Goal: Task Accomplishment & Management: Manage account settings

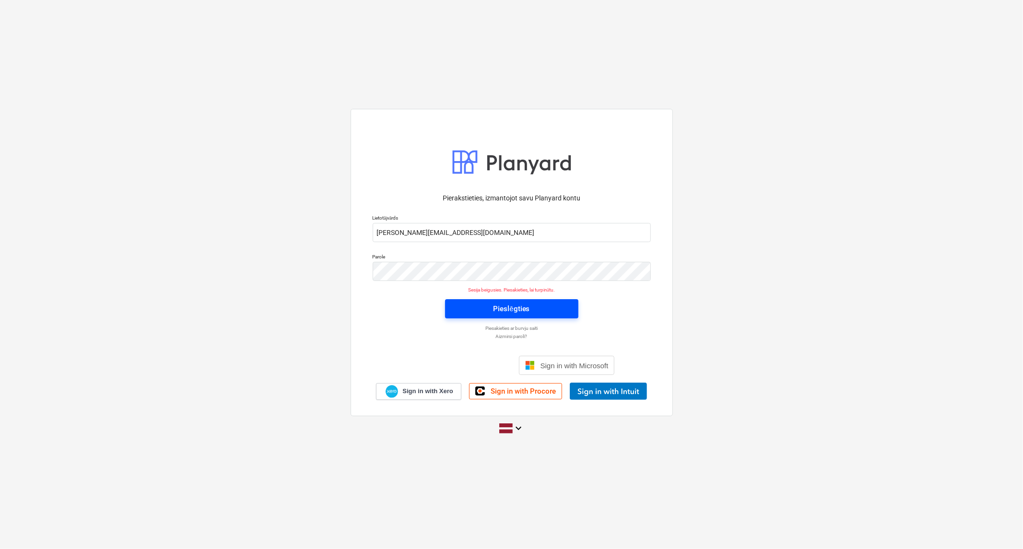
click at [505, 308] on div "Pieslēgties" at bounding box center [511, 309] width 36 height 12
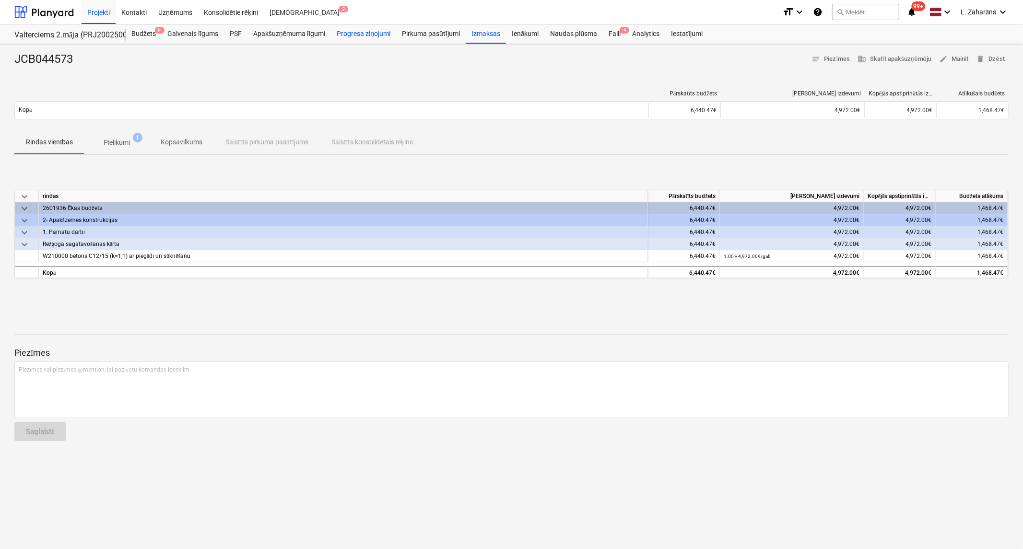
click at [370, 35] on div "Progresa ziņojumi" at bounding box center [363, 33] width 65 height 19
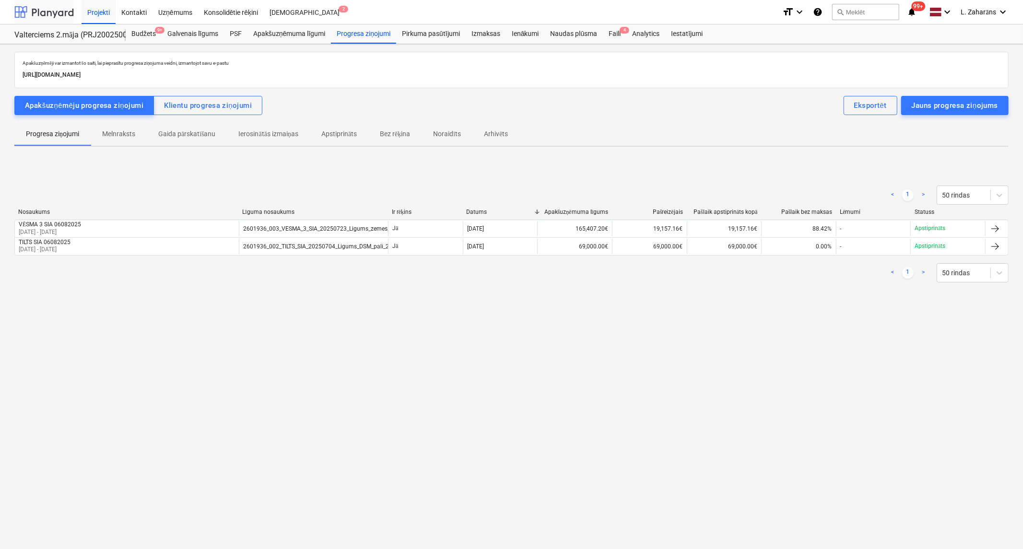
click at [48, 10] on div at bounding box center [43, 12] width 59 height 24
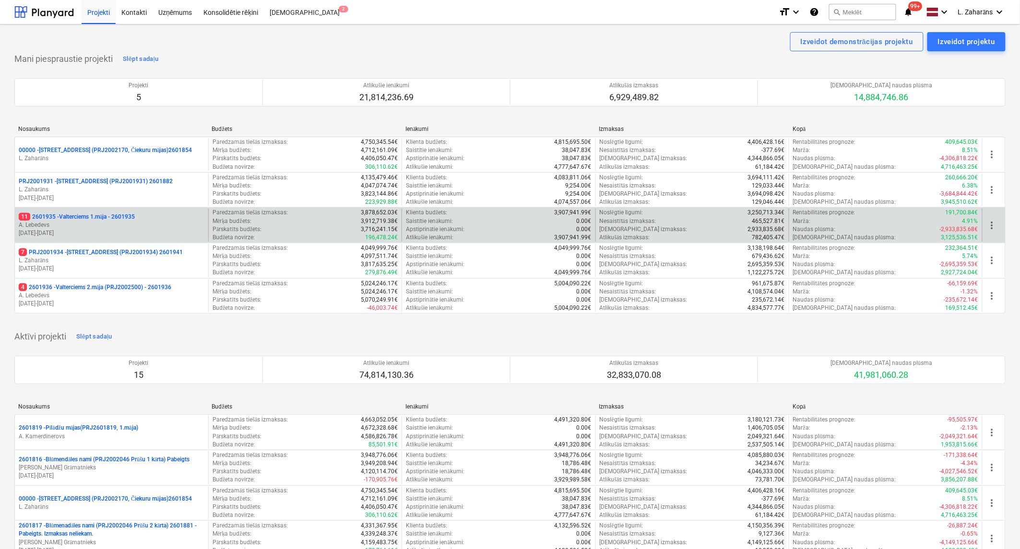
click at [99, 213] on p "11 2601935 - Valterciems 1.māja - 2601935" at bounding box center [77, 217] width 116 height 8
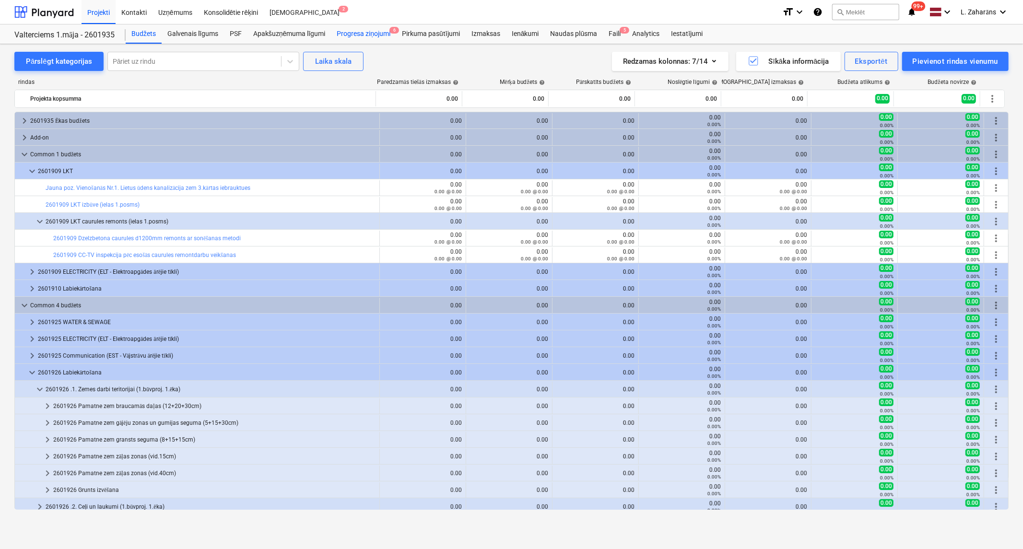
click at [361, 34] on div "Progresa ziņojumi 6" at bounding box center [363, 33] width 65 height 19
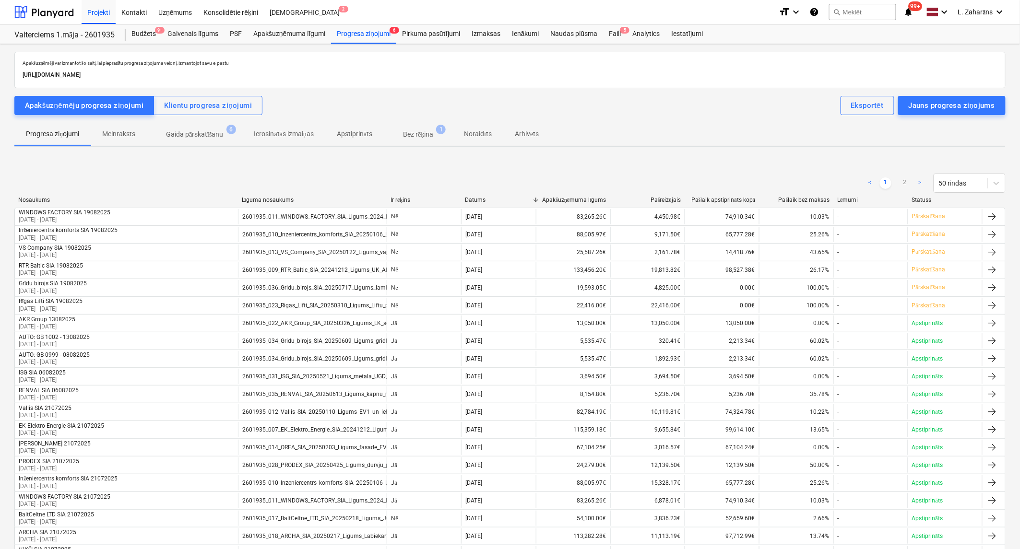
click at [186, 135] on p "Gaida pārskatīšanu" at bounding box center [195, 135] width 58 height 10
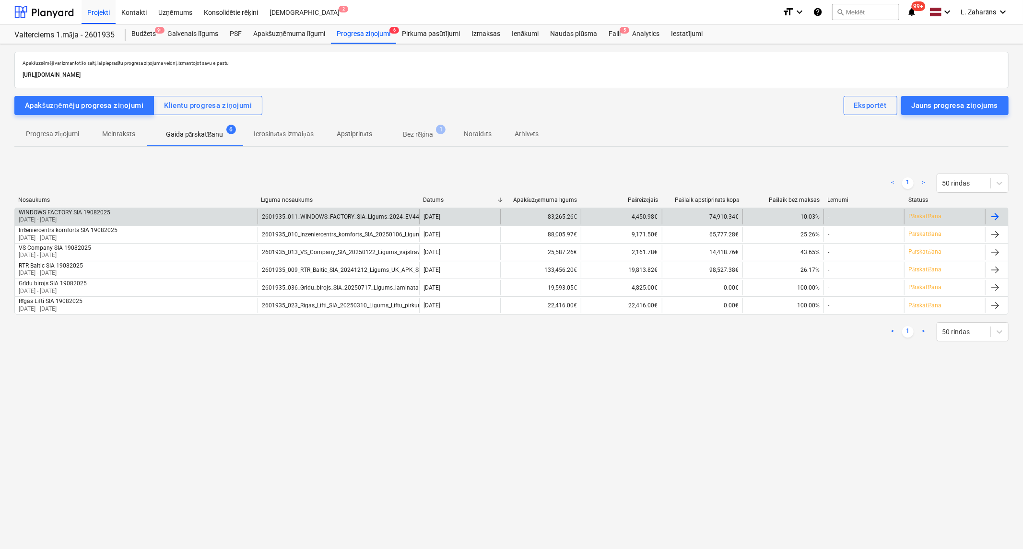
click at [144, 212] on div "WINDOWS FACTORY SIA 19082025 [DATE] - [DATE]" at bounding box center [136, 216] width 243 height 15
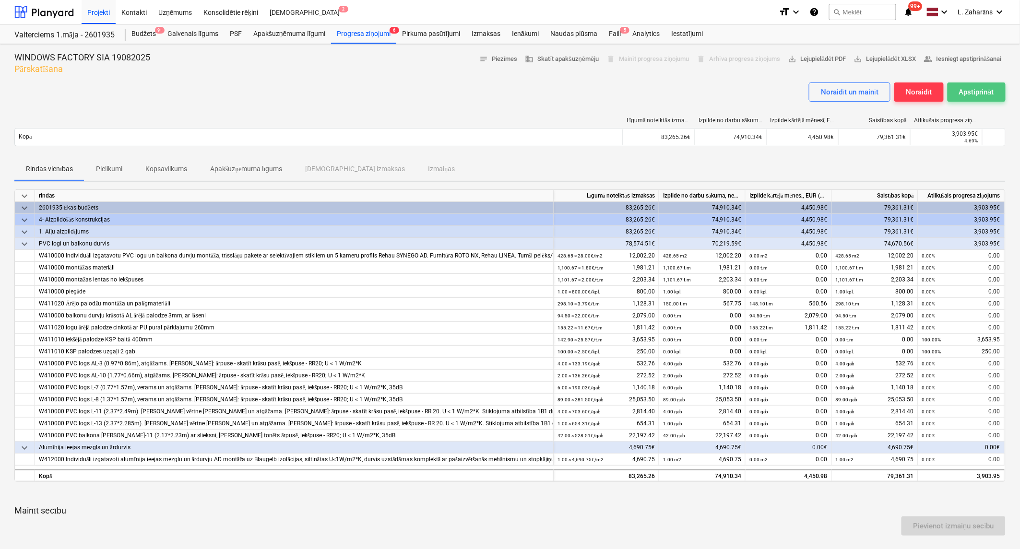
click at [981, 91] on div "Apstiprināt" at bounding box center [976, 92] width 35 height 12
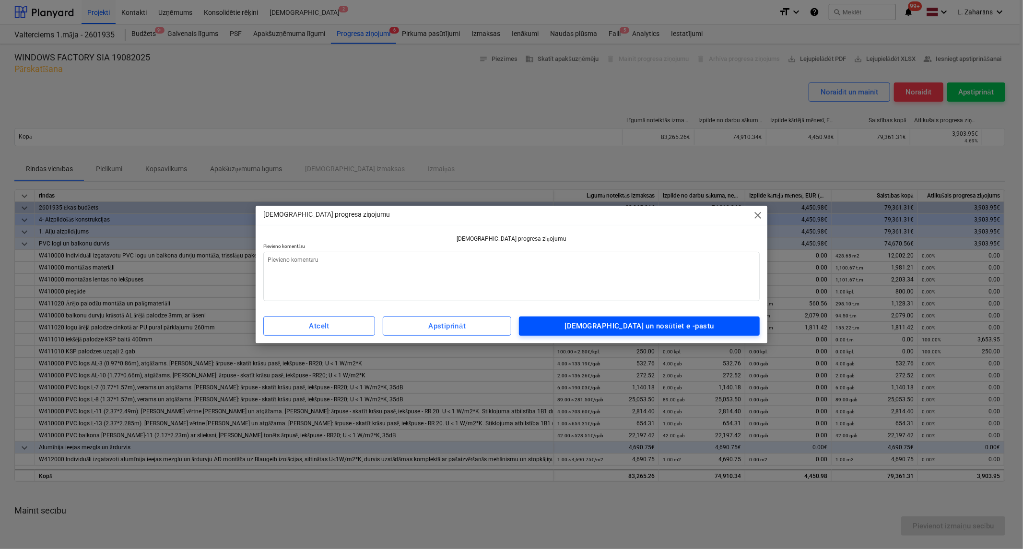
click at [667, 325] on div "[DEMOGRAPHIC_DATA] un nosūtiet e -pastu" at bounding box center [639, 326] width 149 height 12
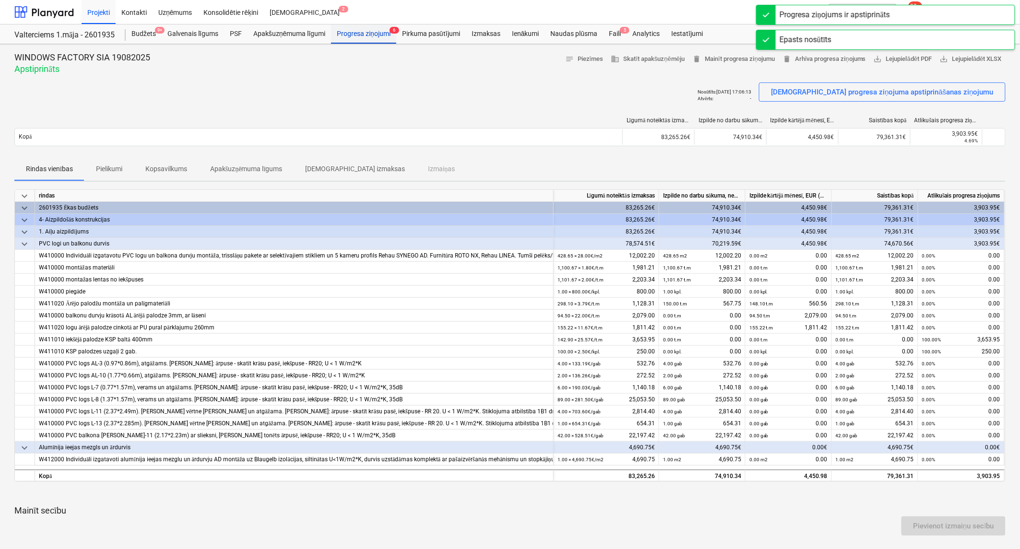
click at [365, 34] on div "Progresa ziņojumi 6" at bounding box center [363, 33] width 65 height 19
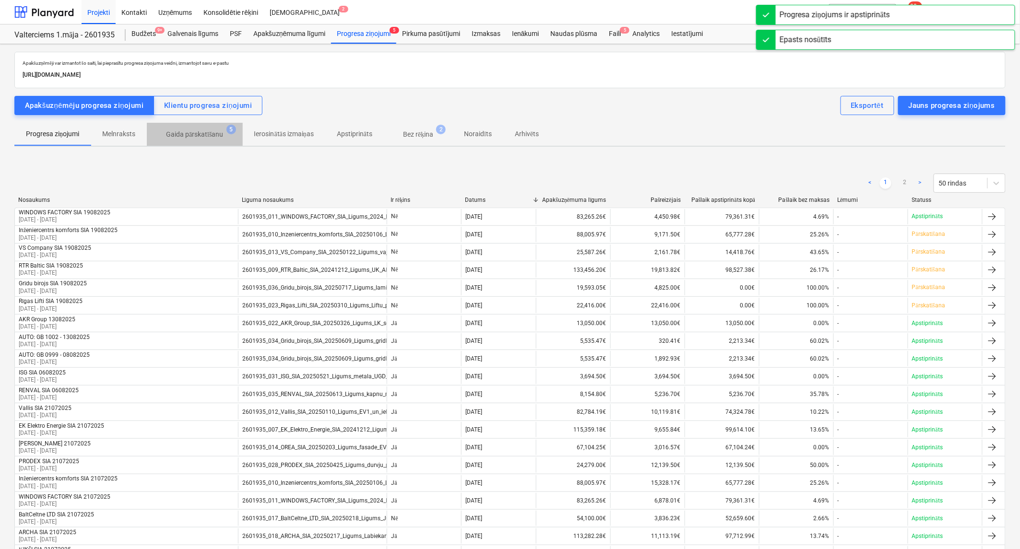
click at [201, 130] on span "[PERSON_NAME] pārskatīšanu 5" at bounding box center [194, 134] width 73 height 9
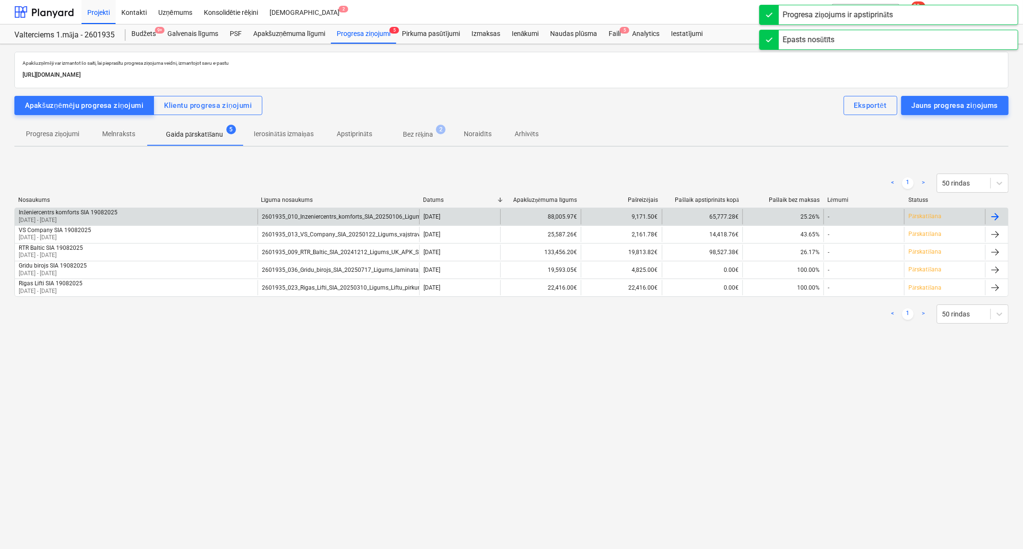
click at [161, 209] on div "Inženiercentrs komforts SIA 19082025 [DATE] - [DATE]" at bounding box center [136, 216] width 243 height 15
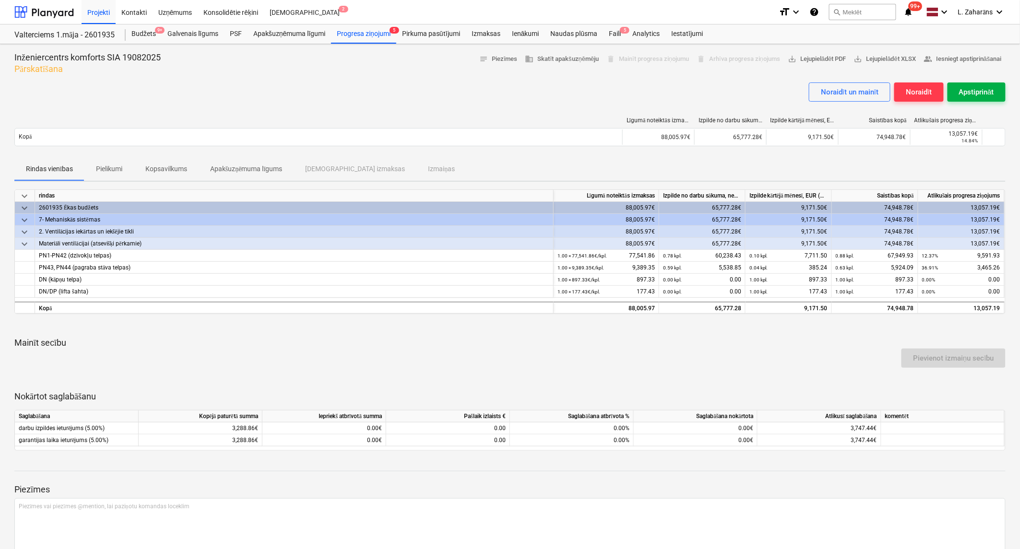
click at [967, 91] on div "Apstiprināt" at bounding box center [976, 92] width 35 height 12
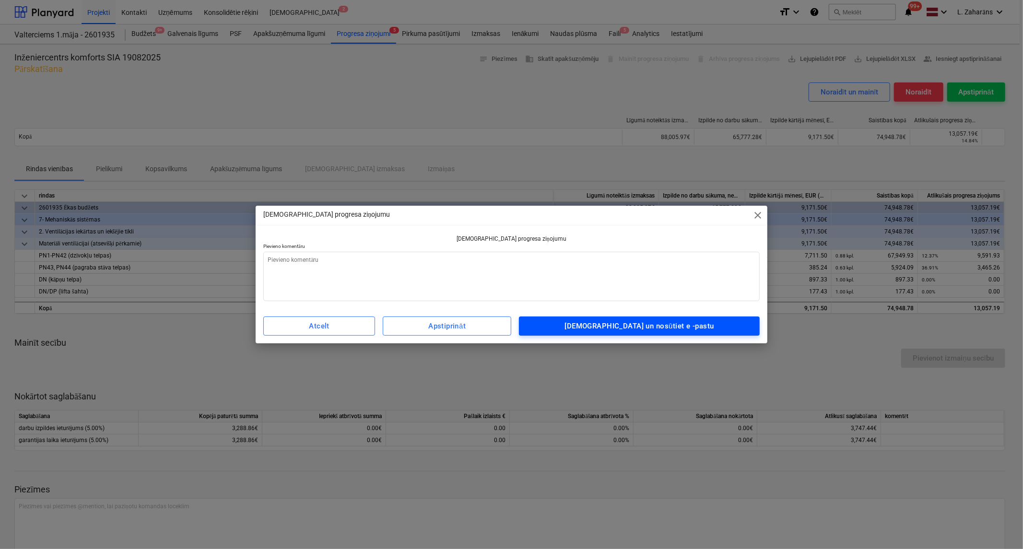
click at [589, 323] on span "[DEMOGRAPHIC_DATA] un nosūtiet e -pastu" at bounding box center [639, 326] width 219 height 12
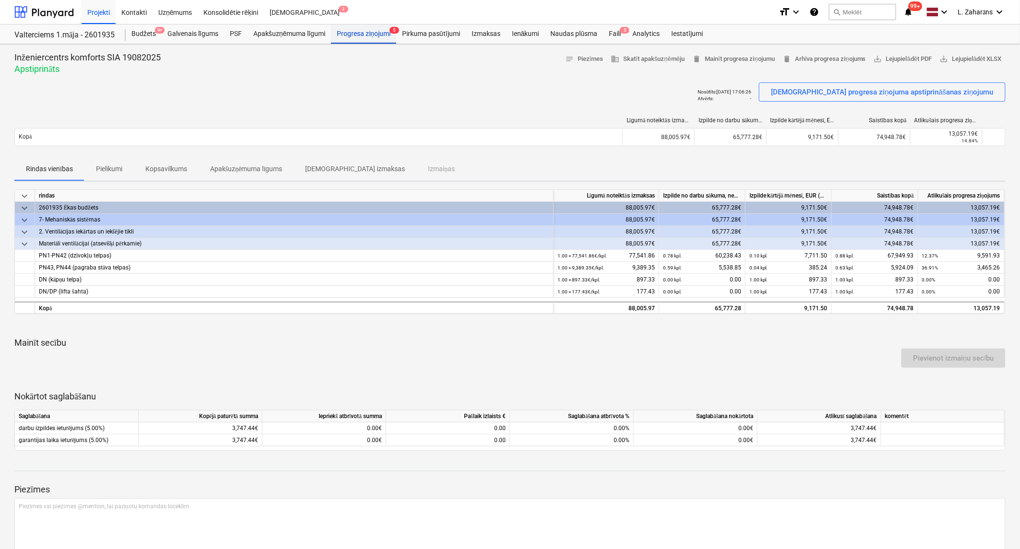
click at [365, 34] on div "Progresa ziņojumi 5" at bounding box center [363, 33] width 65 height 19
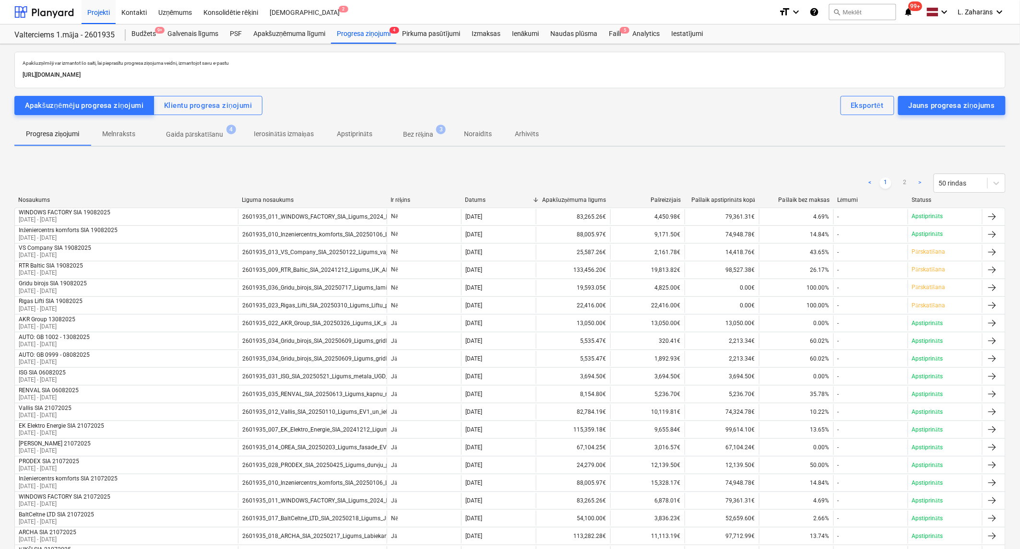
click at [210, 132] on p "Gaida pārskatīšanu" at bounding box center [195, 135] width 58 height 10
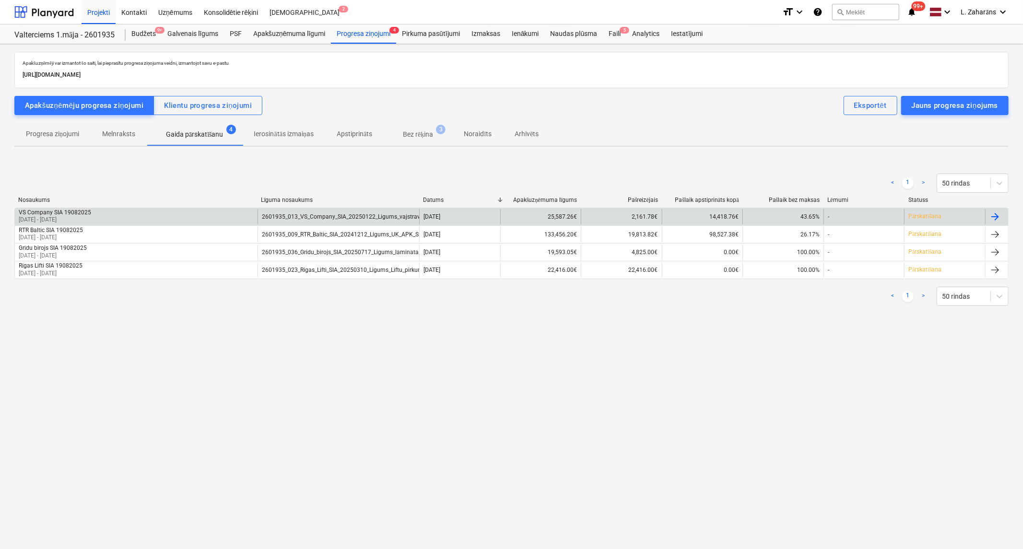
click at [183, 210] on div "VS Company SIA 19082025 [DATE] - [DATE]" at bounding box center [136, 216] width 243 height 15
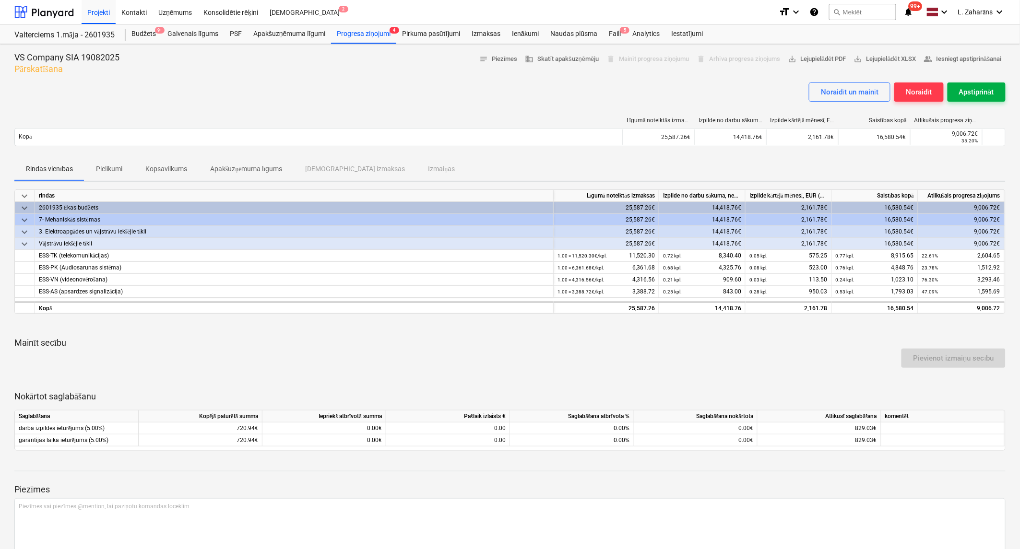
click at [952, 91] on button "Apstiprināt" at bounding box center [976, 92] width 58 height 19
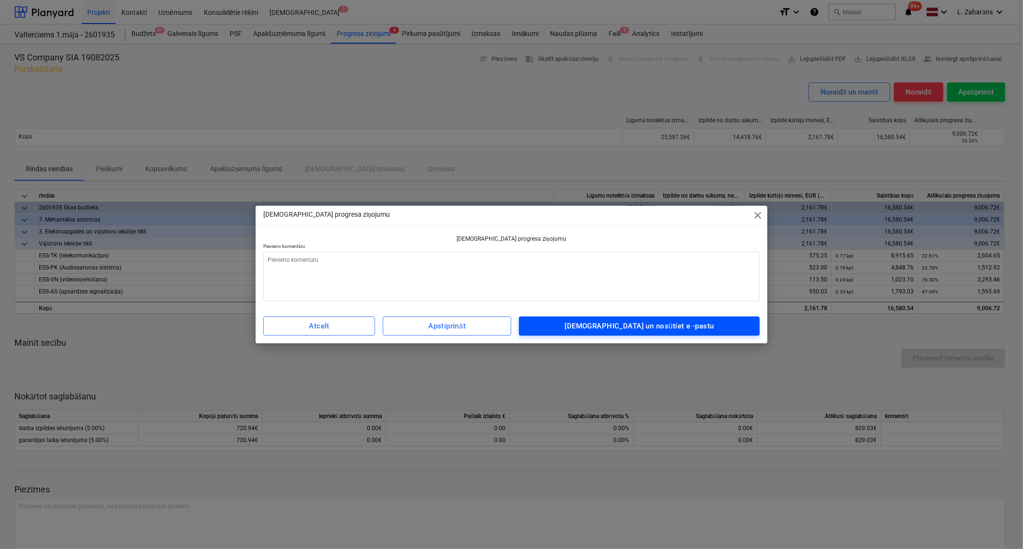
click at [651, 325] on div "[DEMOGRAPHIC_DATA] un nosūtiet e -pastu" at bounding box center [639, 326] width 149 height 12
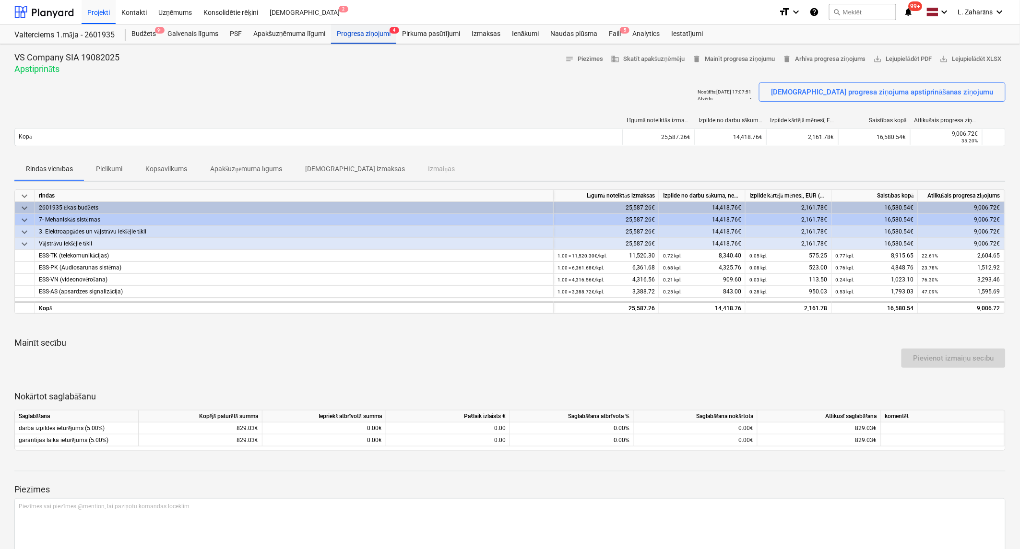
click at [359, 32] on div "Progresa ziņojumi 4" at bounding box center [363, 33] width 65 height 19
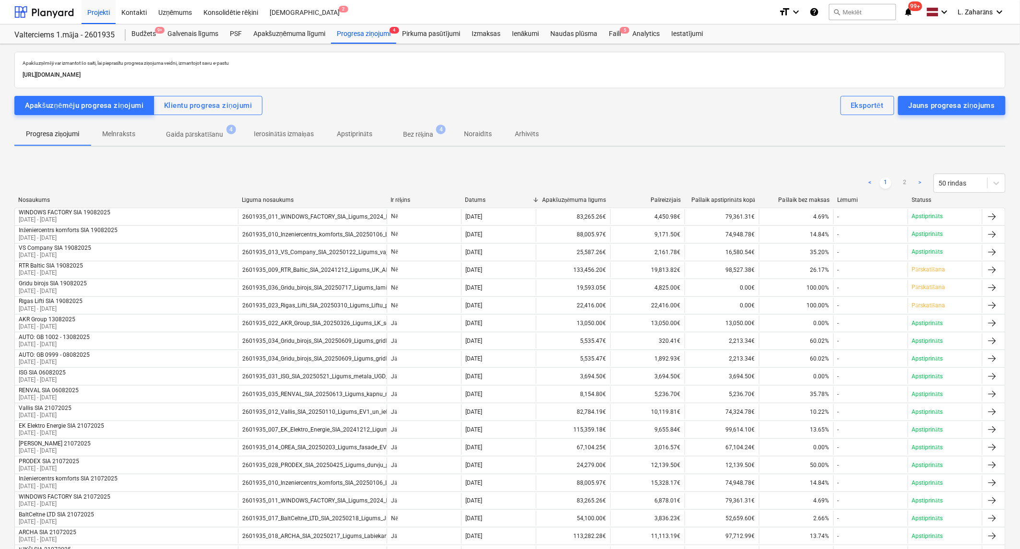
click at [197, 126] on span "[PERSON_NAME] pārskatīšanu 4" at bounding box center [195, 134] width 96 height 17
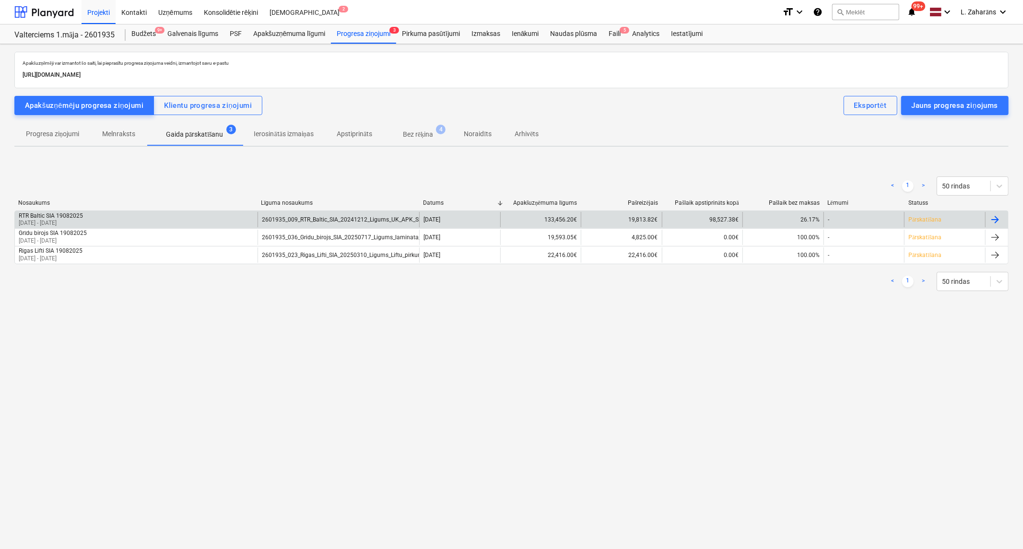
click at [173, 214] on div "RTR Baltic SIA 19082025 [DATE] - [DATE]" at bounding box center [136, 219] width 243 height 15
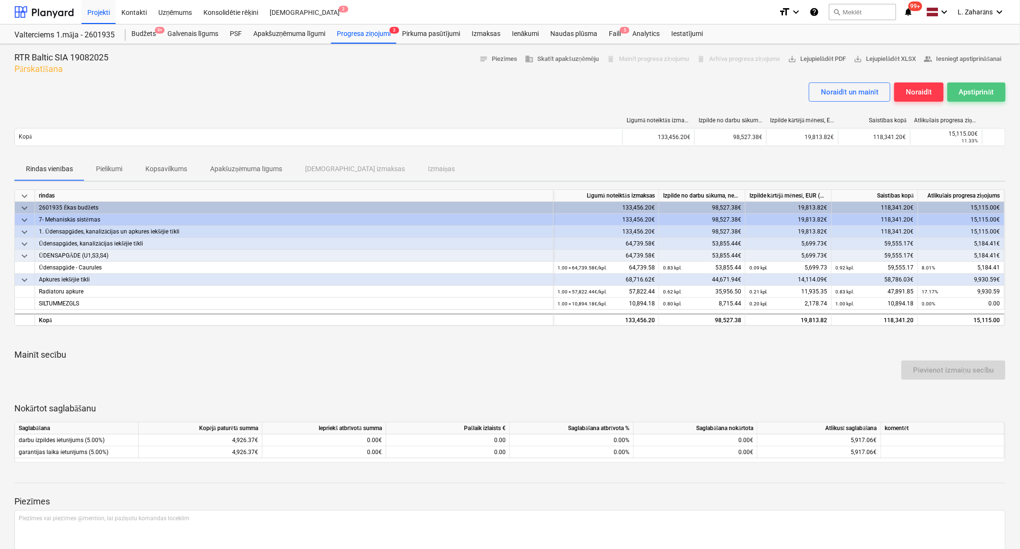
click at [961, 93] on div "Apstiprināt" at bounding box center [976, 92] width 35 height 12
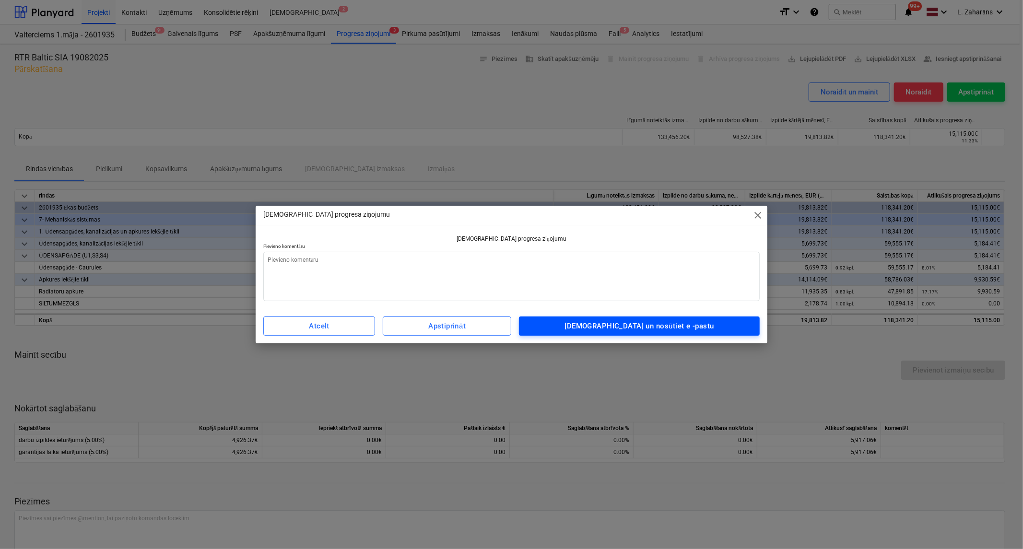
click at [586, 322] on span "[DEMOGRAPHIC_DATA] un nosūtiet e -pastu" at bounding box center [639, 326] width 219 height 12
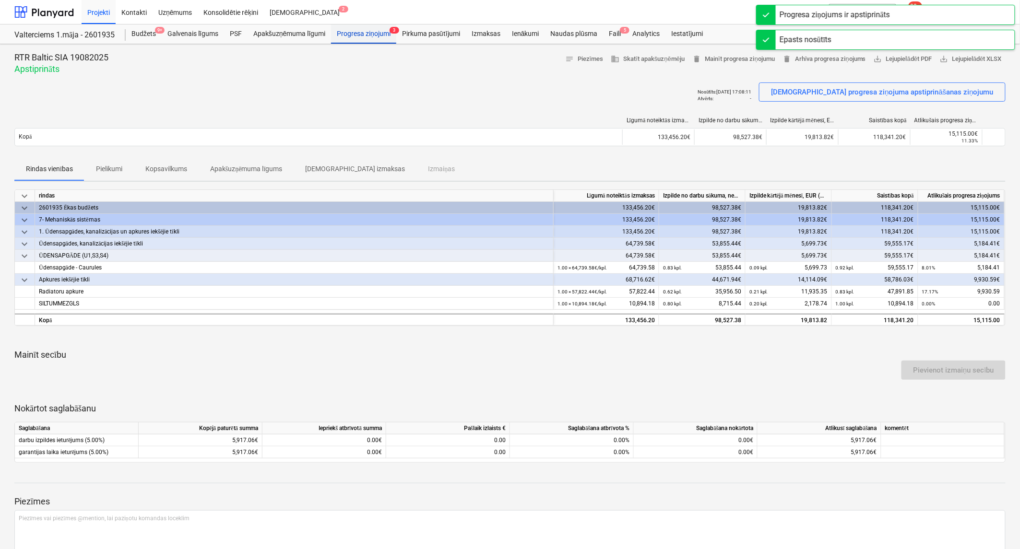
click at [363, 34] on div "Progresa ziņojumi 3" at bounding box center [363, 33] width 65 height 19
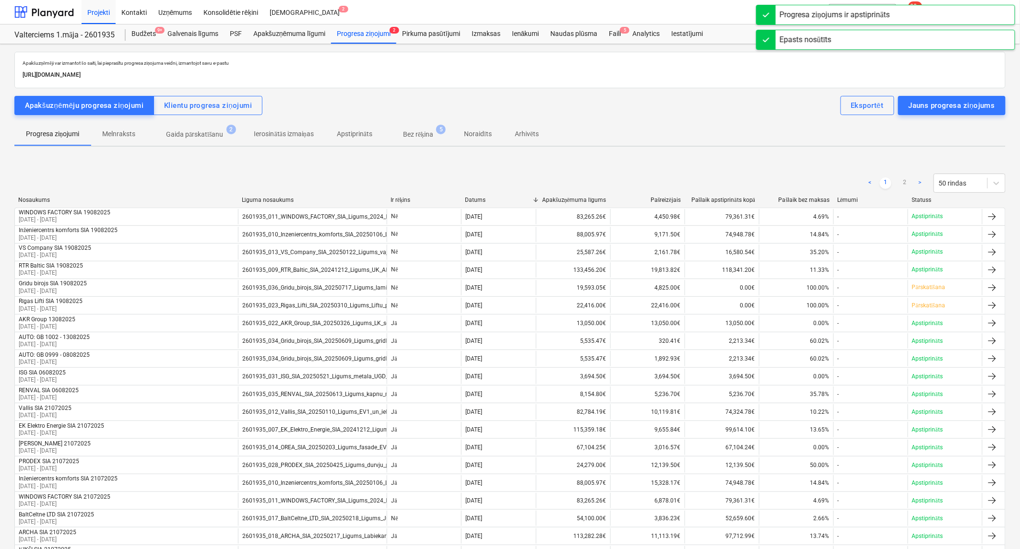
click at [170, 131] on p "Gaida pārskatīšanu" at bounding box center [195, 135] width 58 height 10
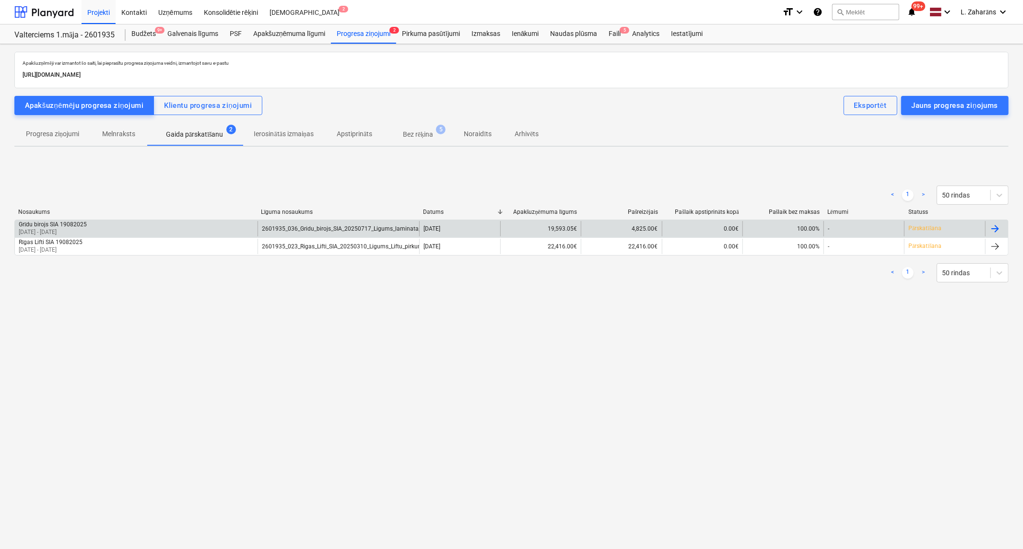
click at [162, 226] on div "Grīdu birojs SIA 19082025 [DATE] - [DATE]" at bounding box center [136, 228] width 243 height 15
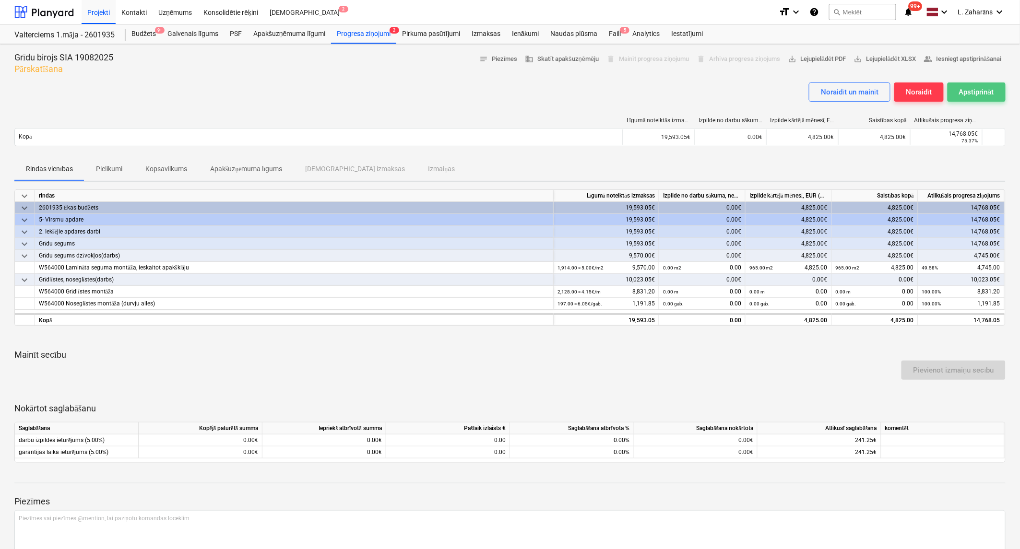
click at [971, 86] on div "Apstiprināt" at bounding box center [976, 92] width 35 height 12
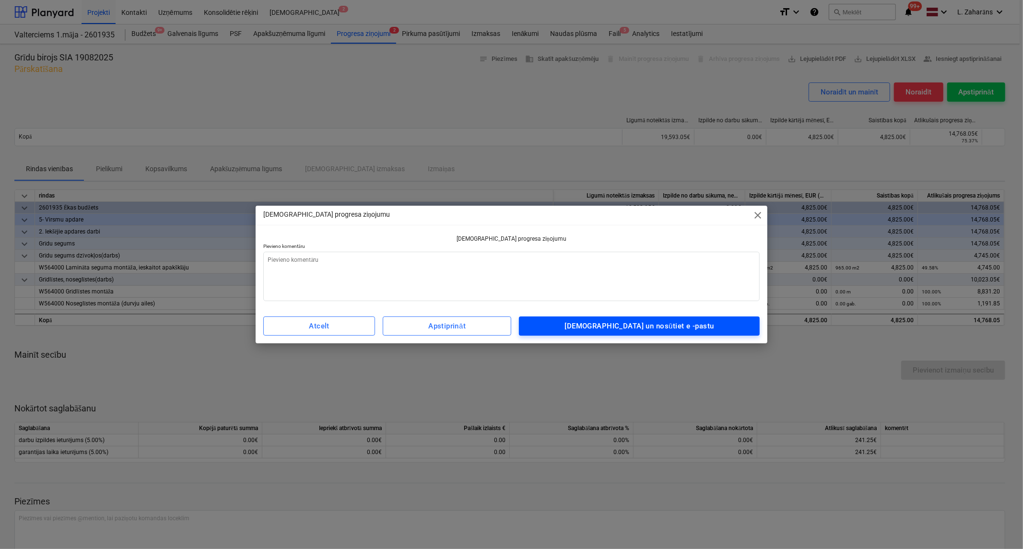
click at [657, 324] on div "[DEMOGRAPHIC_DATA] un nosūtiet e -pastu" at bounding box center [639, 326] width 149 height 12
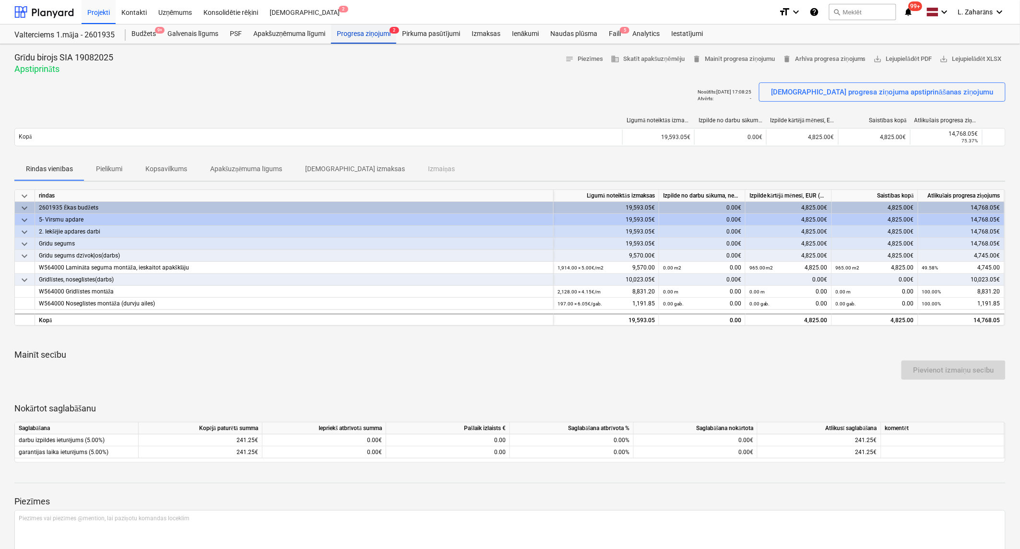
click at [367, 33] on div "Progresa ziņojumi 2" at bounding box center [363, 33] width 65 height 19
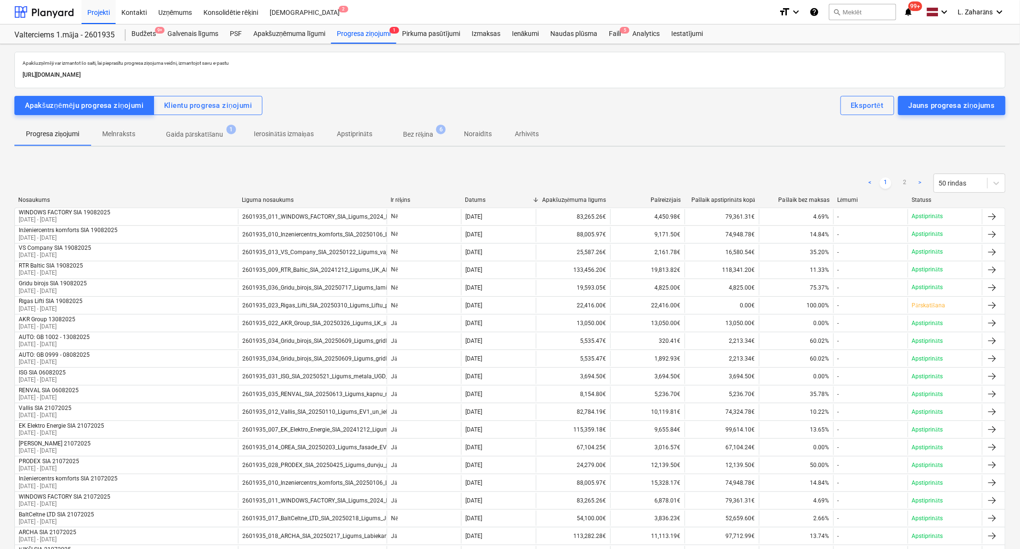
click at [197, 134] on p "Gaida pārskatīšanu" at bounding box center [195, 135] width 58 height 10
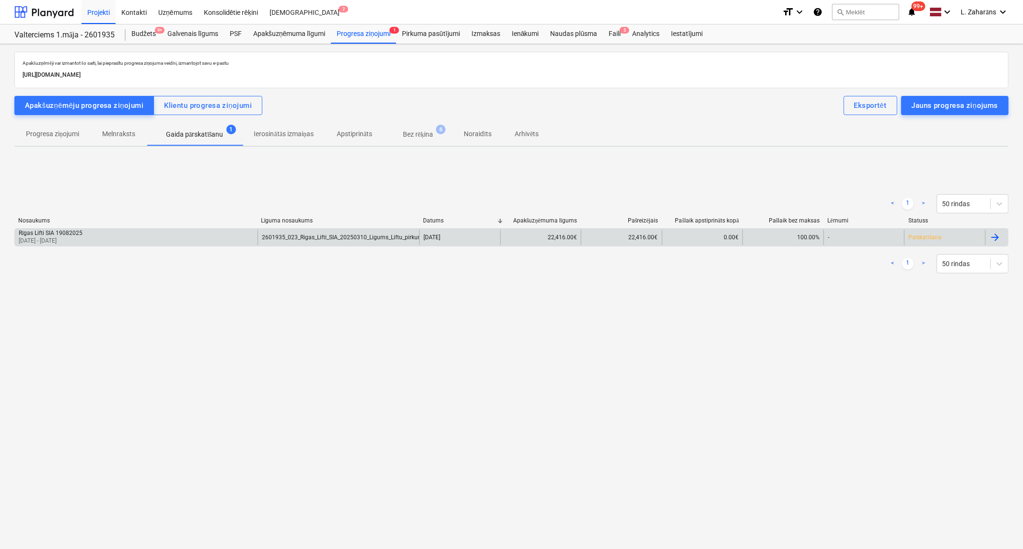
click at [150, 232] on div "Rīgas Lifti SIA 19082025 [DATE] - [DATE]" at bounding box center [136, 237] width 243 height 15
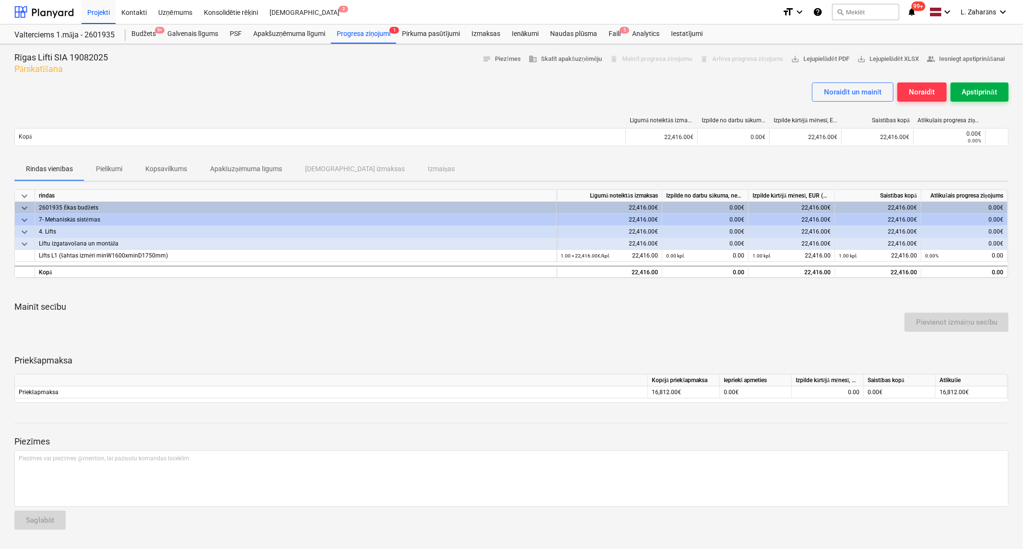
click at [956, 86] on button "Apstiprināt" at bounding box center [980, 92] width 58 height 19
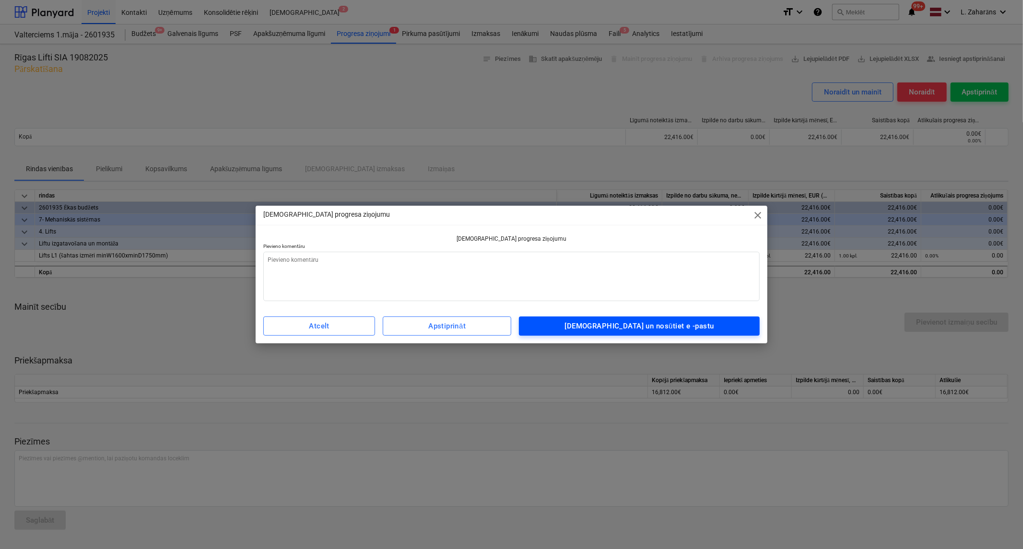
click at [629, 327] on div "[DEMOGRAPHIC_DATA] un nosūtiet e -pastu" at bounding box center [639, 326] width 149 height 12
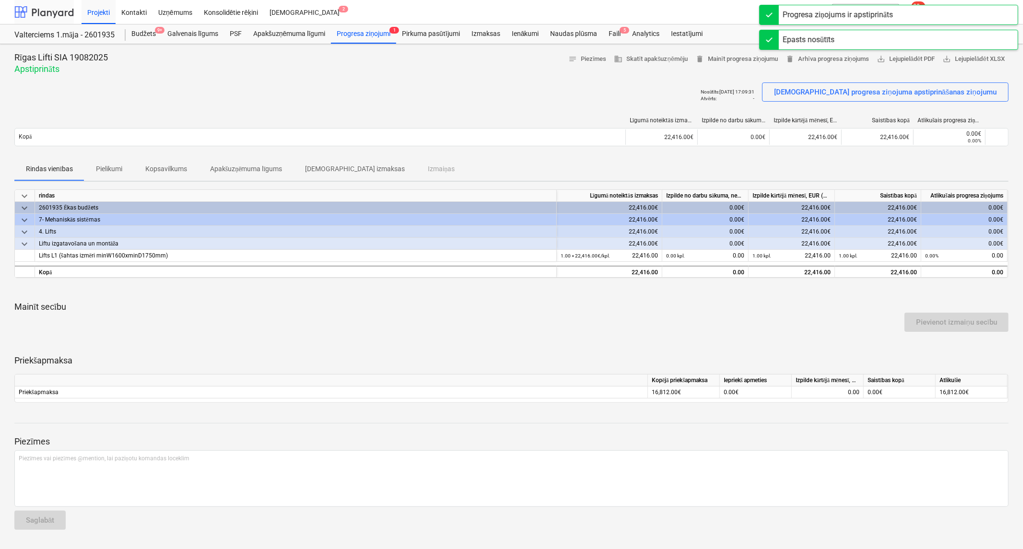
click at [47, 11] on div at bounding box center [43, 12] width 59 height 24
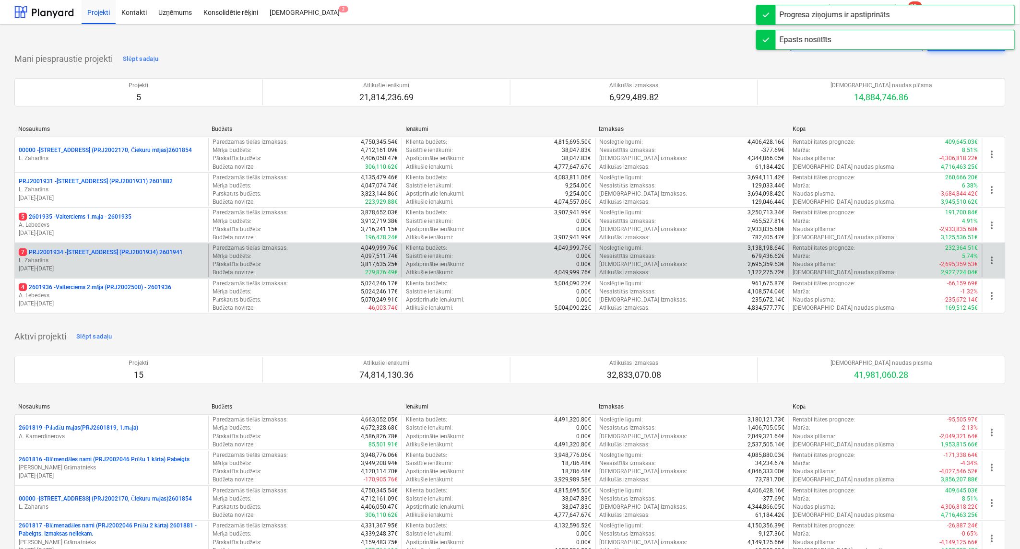
click at [80, 250] on p "7 PRJ2001934 - [STREET_ADDRESS] (PRJ2001934) 2601941" at bounding box center [101, 253] width 164 height 8
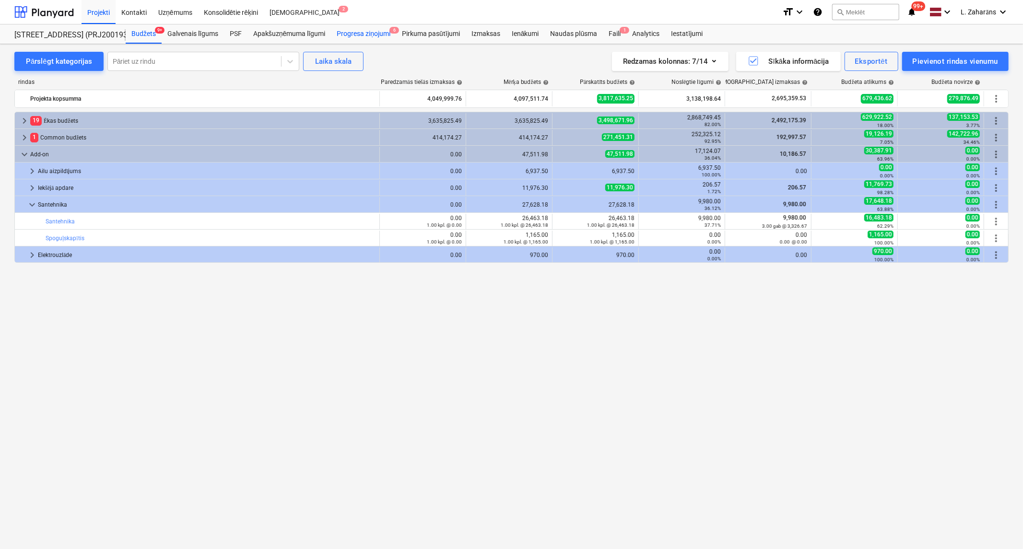
click at [354, 30] on div "Progresa ziņojumi 6" at bounding box center [363, 33] width 65 height 19
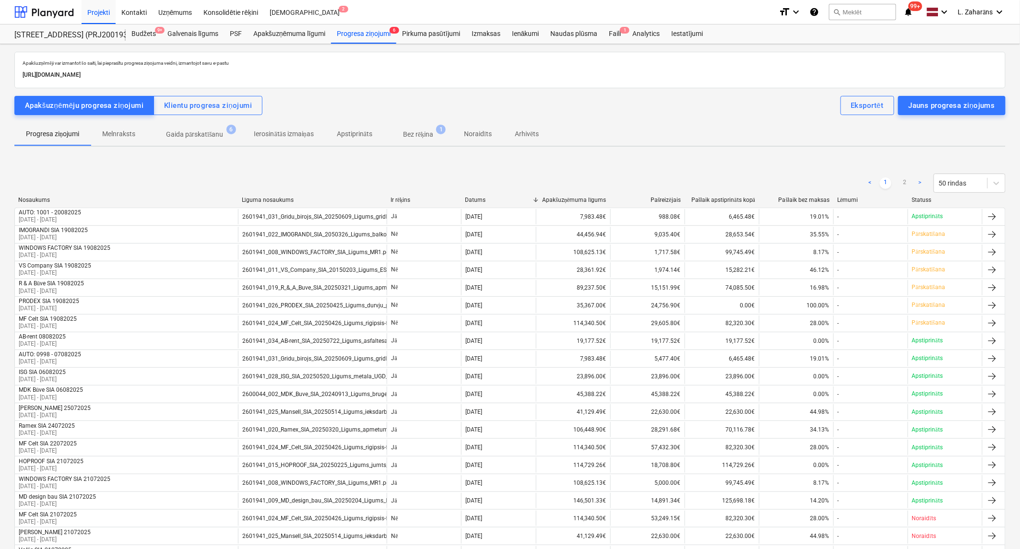
click at [174, 133] on p "Gaida pārskatīšanu" at bounding box center [195, 135] width 58 height 10
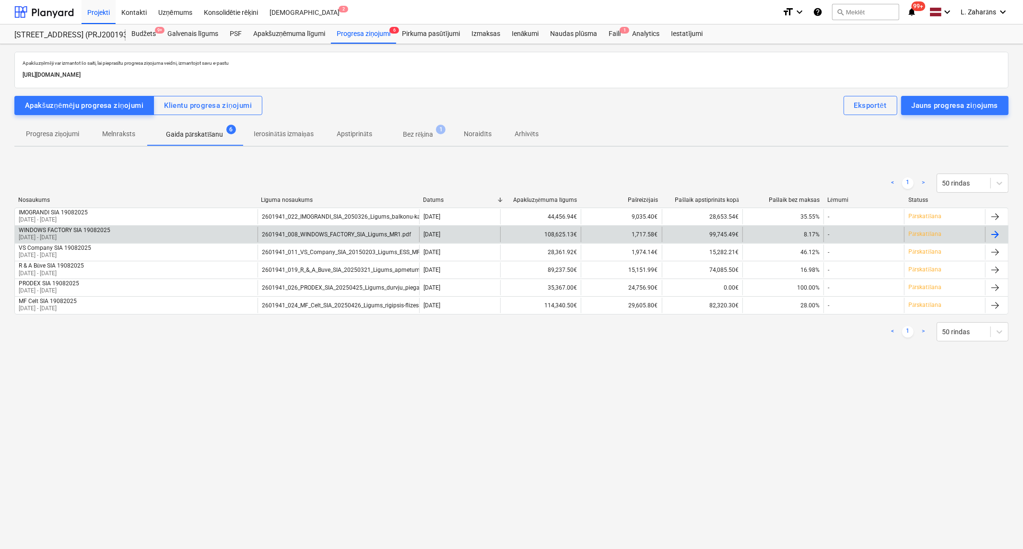
click at [146, 232] on div "WINDOWS FACTORY SIA 19082025 [DATE] - [DATE]" at bounding box center [136, 234] width 243 height 15
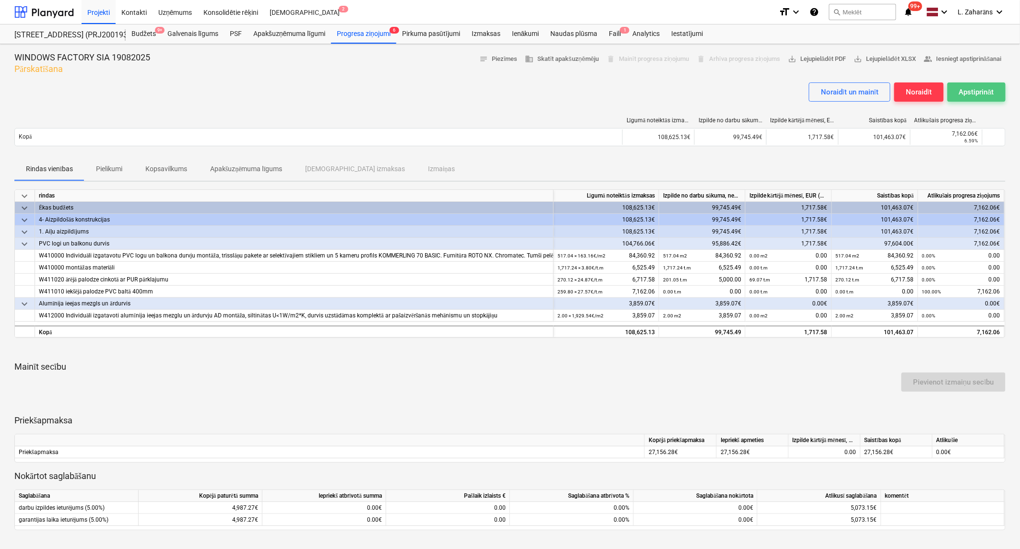
click at [966, 93] on div "Apstiprināt" at bounding box center [976, 92] width 35 height 12
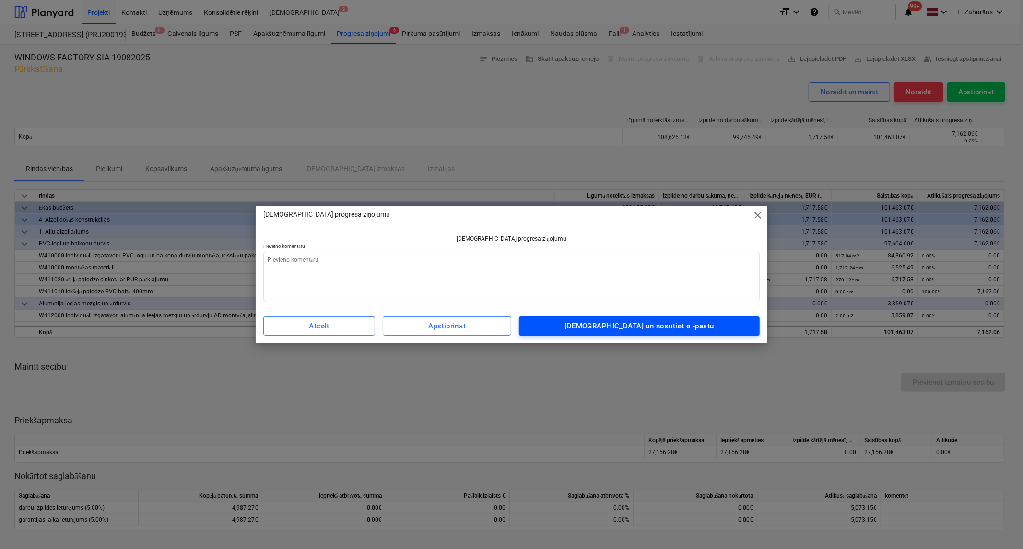
click at [606, 330] on div "[DEMOGRAPHIC_DATA] un nosūtiet e -pastu" at bounding box center [639, 326] width 149 height 12
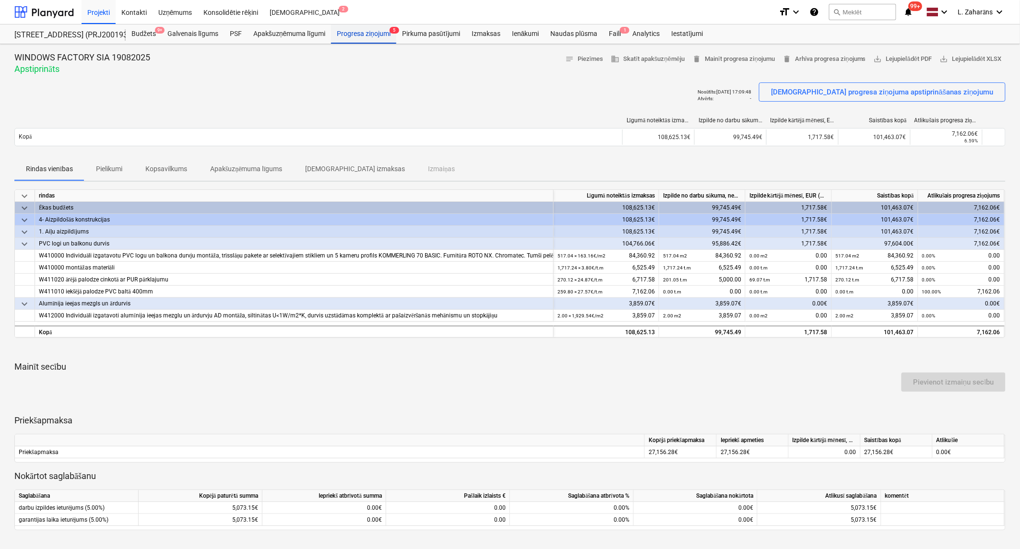
click at [368, 30] on div "Progresa ziņojumi 5" at bounding box center [363, 33] width 65 height 19
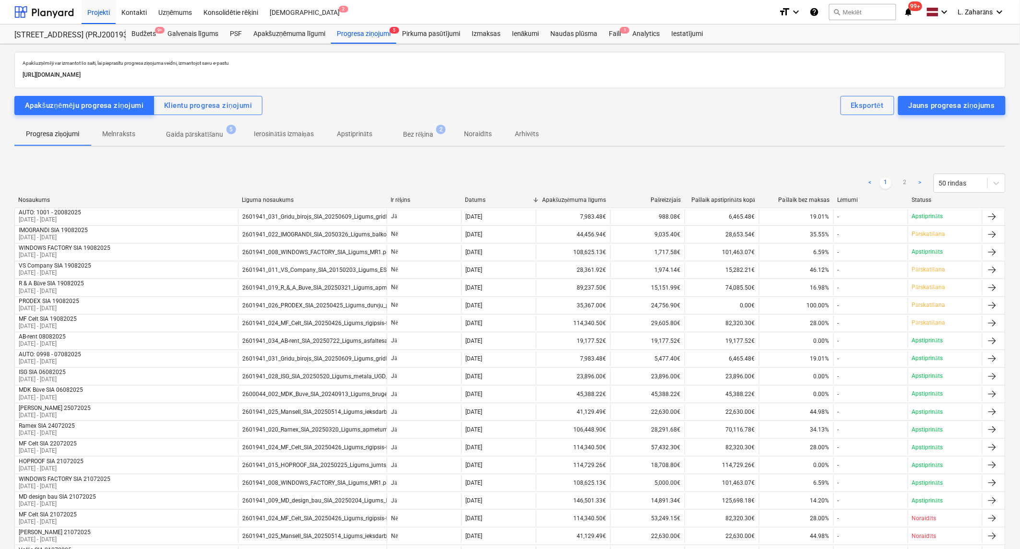
click at [213, 132] on p "Gaida pārskatīšanu" at bounding box center [195, 135] width 58 height 10
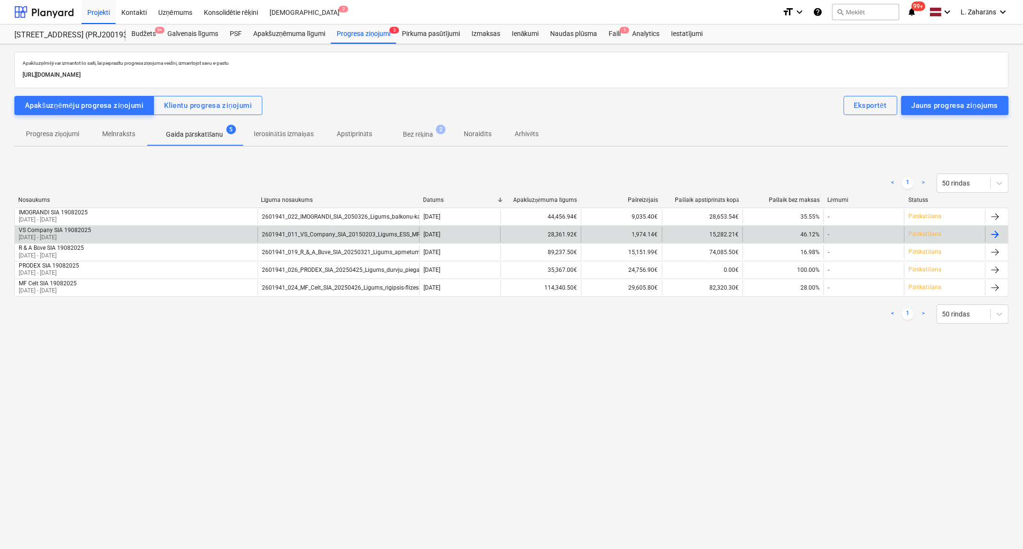
click at [180, 231] on div "VS Company SIA 19082025 [DATE] - [DATE]" at bounding box center [136, 234] width 243 height 15
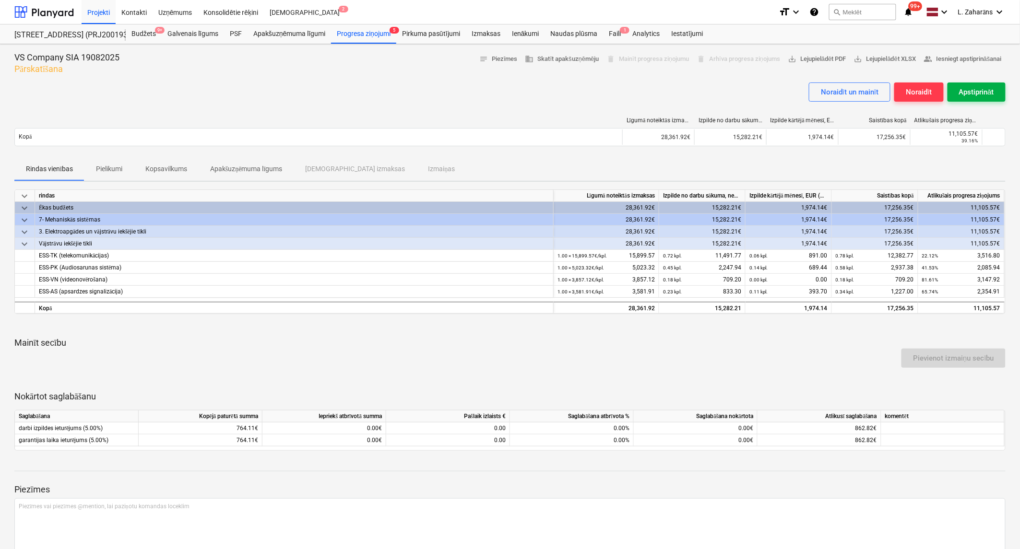
click at [962, 92] on div "Apstiprināt" at bounding box center [976, 92] width 35 height 12
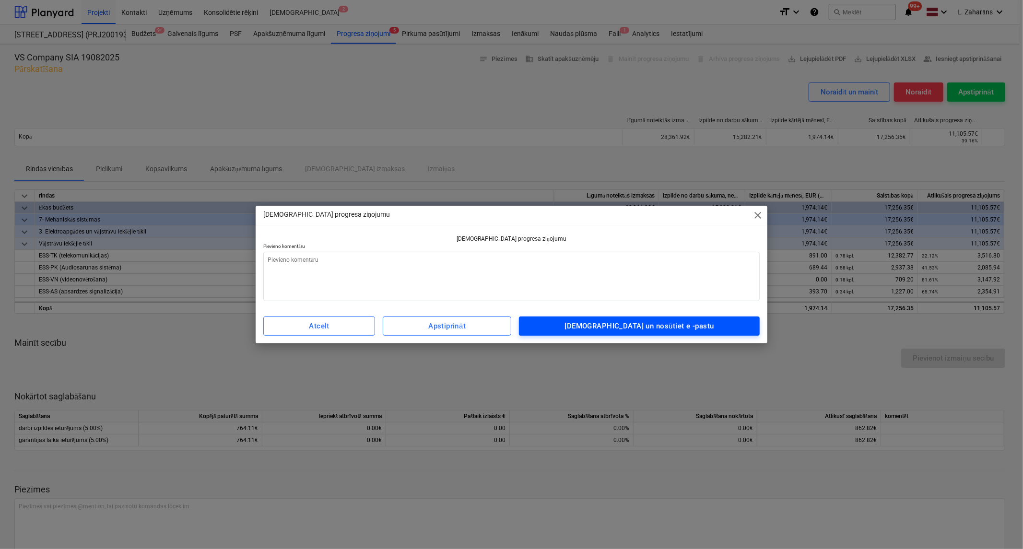
click at [582, 332] on span "[DEMOGRAPHIC_DATA] un nosūtiet e -pastu" at bounding box center [639, 326] width 219 height 12
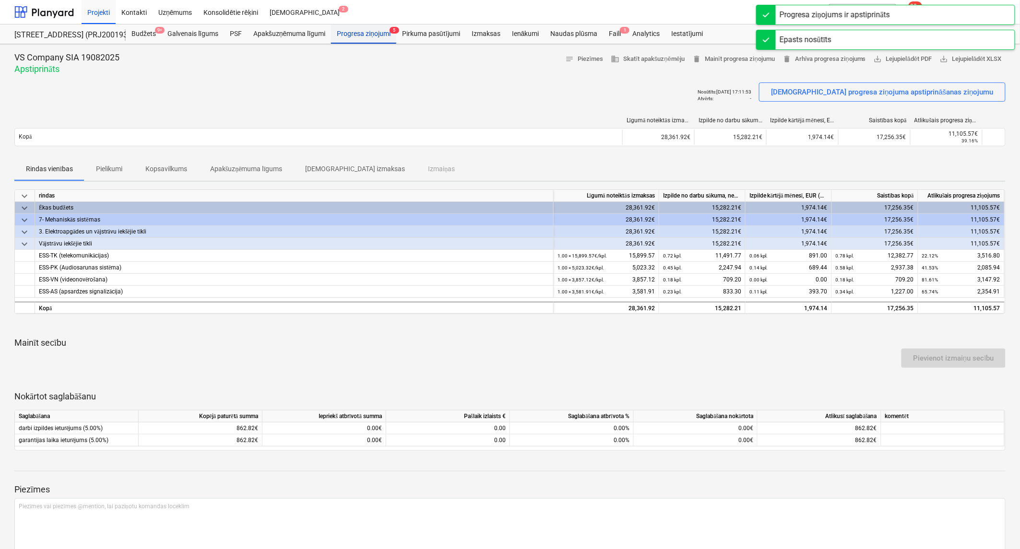
click at [373, 36] on div "Progresa ziņojumi 5" at bounding box center [363, 33] width 65 height 19
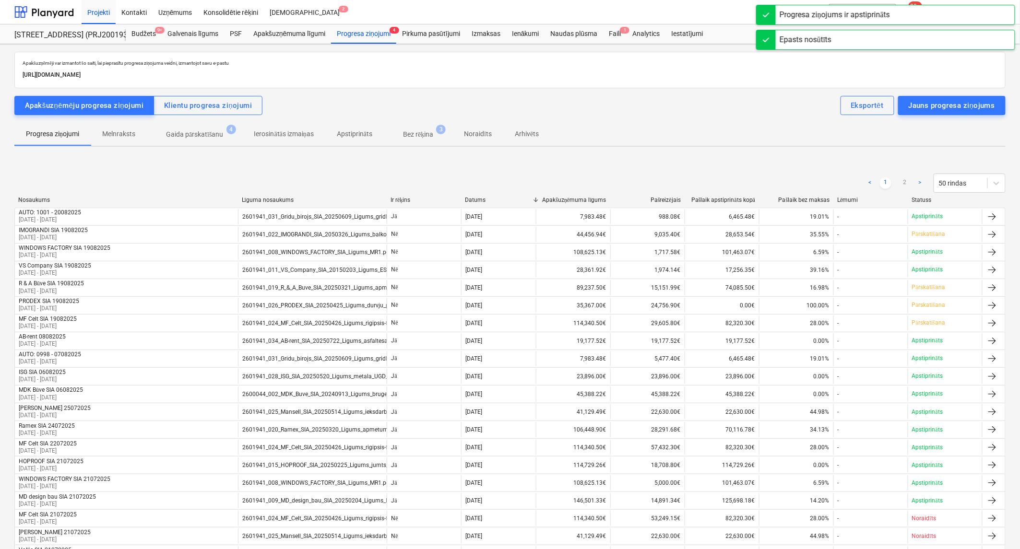
click at [187, 131] on p "Gaida pārskatīšanu" at bounding box center [195, 135] width 58 height 10
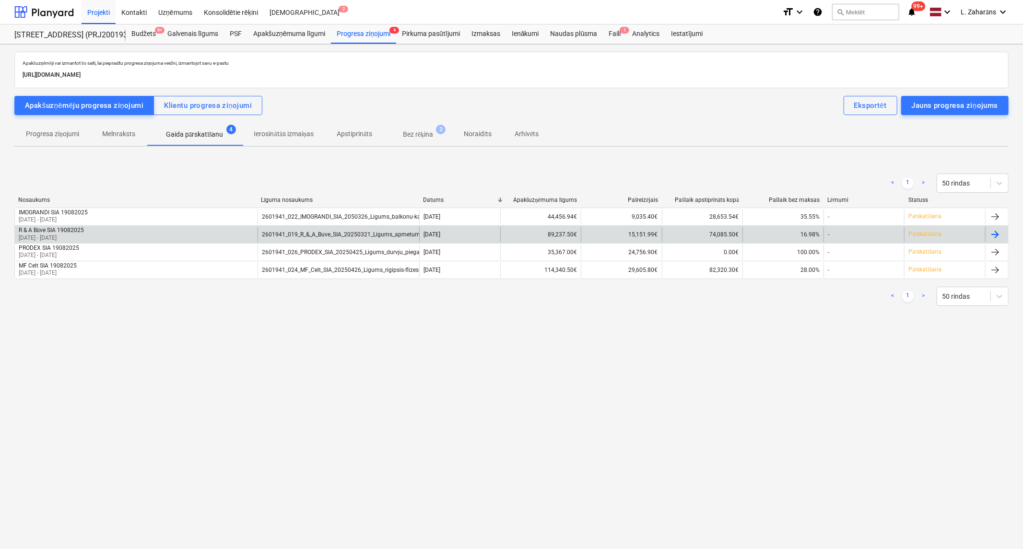
click at [174, 231] on div "R & A Būve SIA 19082025 [DATE] - [DATE]" at bounding box center [136, 234] width 243 height 15
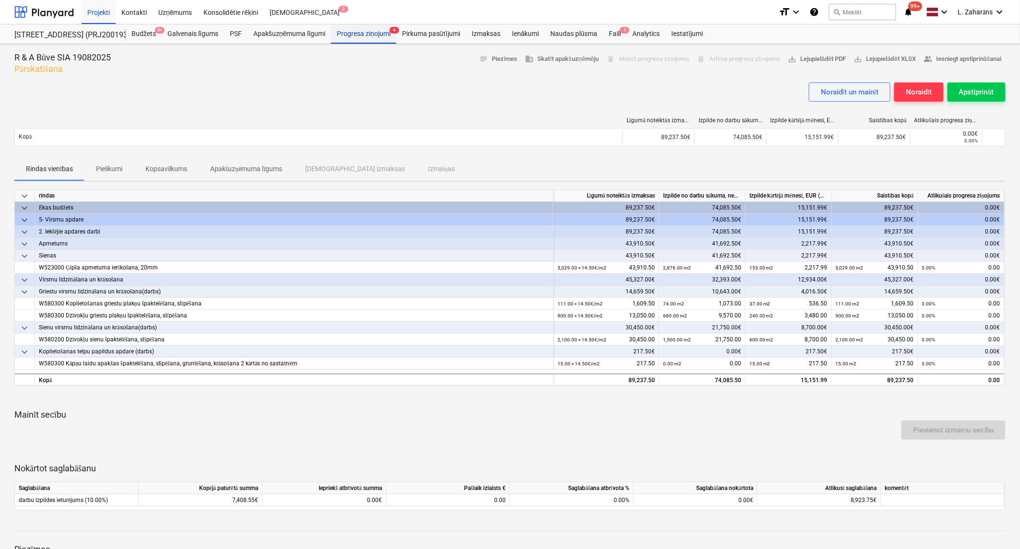
click at [370, 30] on div "Progresa ziņojumi 4" at bounding box center [363, 33] width 65 height 19
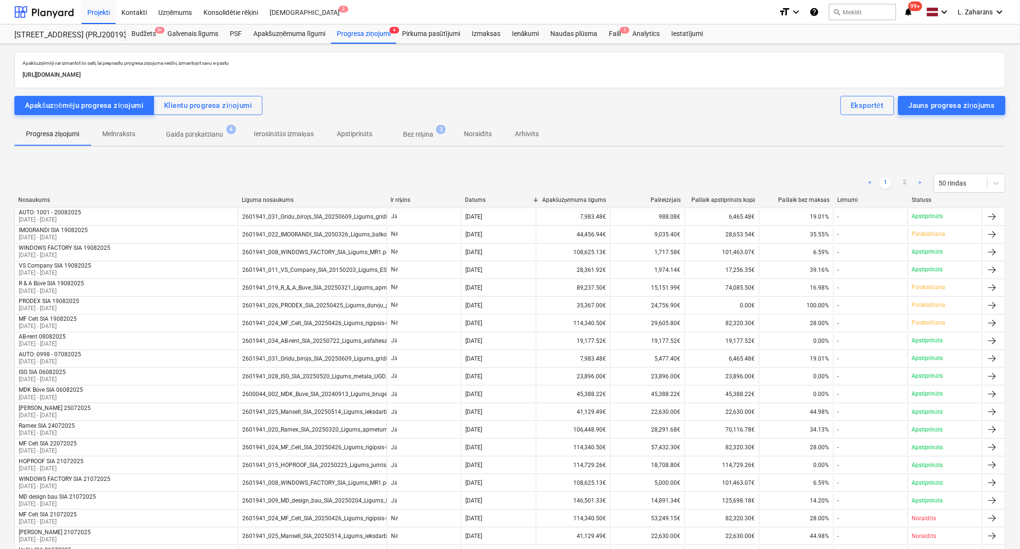
click at [190, 135] on p "Gaida pārskatīšanu" at bounding box center [195, 135] width 58 height 10
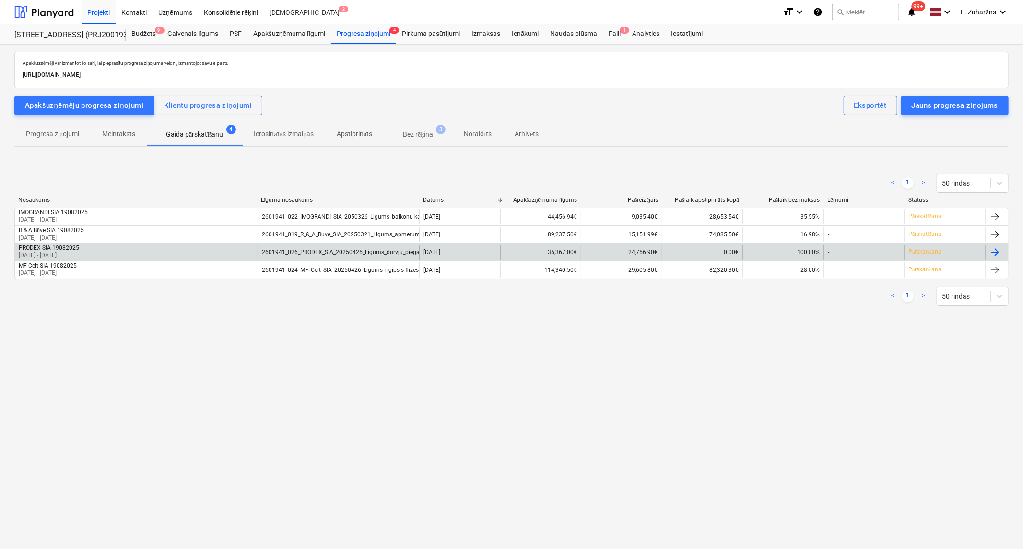
click at [142, 249] on div "PRODEX SIA 19082025 [DATE] - [DATE]" at bounding box center [136, 252] width 243 height 15
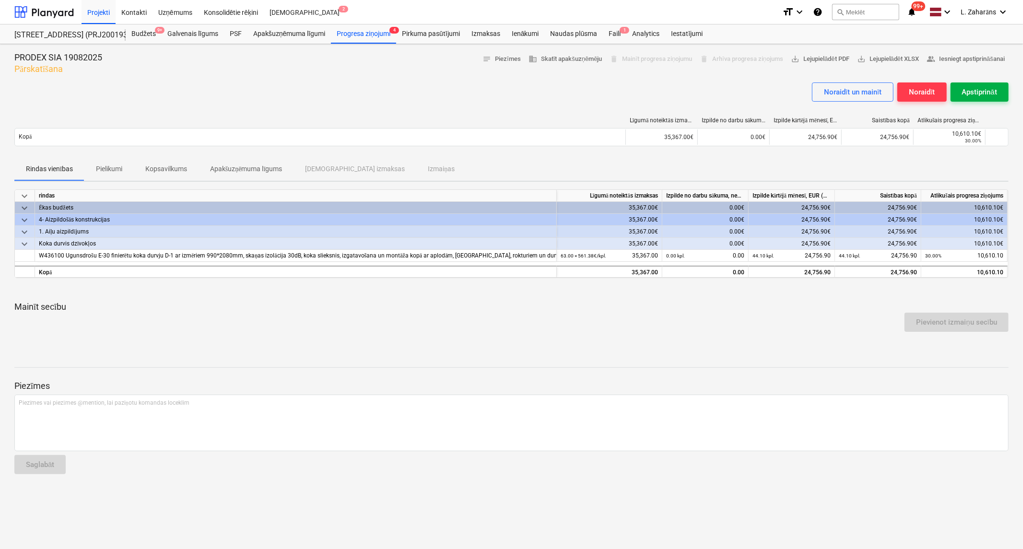
click at [988, 87] on div "Apstiprināt" at bounding box center [979, 92] width 35 height 12
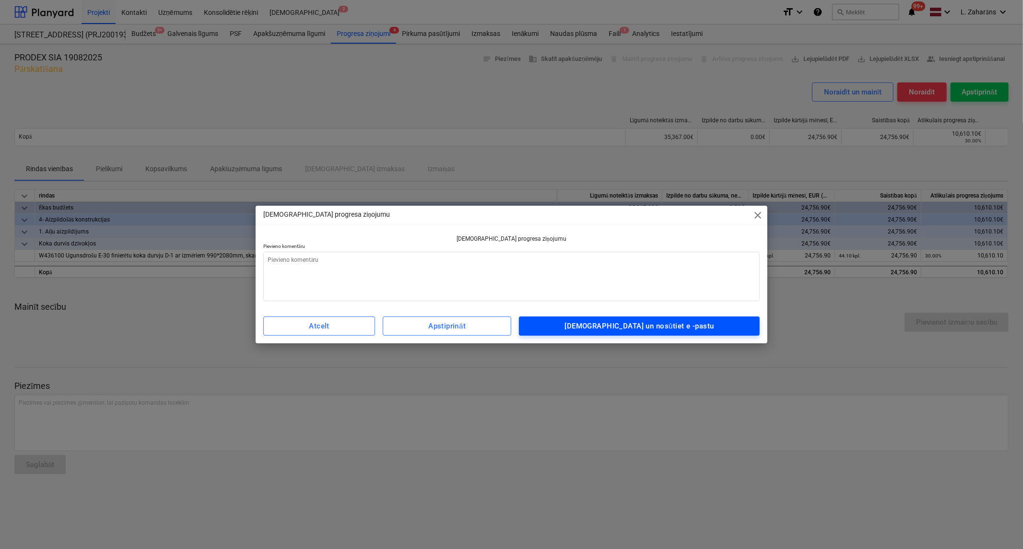
click at [591, 328] on span "[DEMOGRAPHIC_DATA] un nosūtiet e -pastu" at bounding box center [639, 326] width 219 height 12
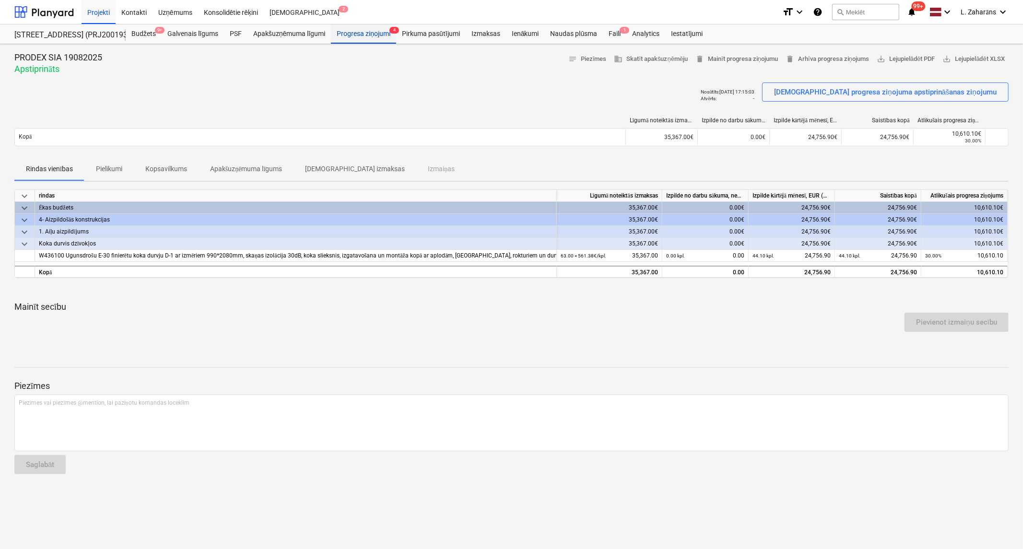
click at [338, 35] on div "Progresa ziņojumi 4" at bounding box center [363, 33] width 65 height 19
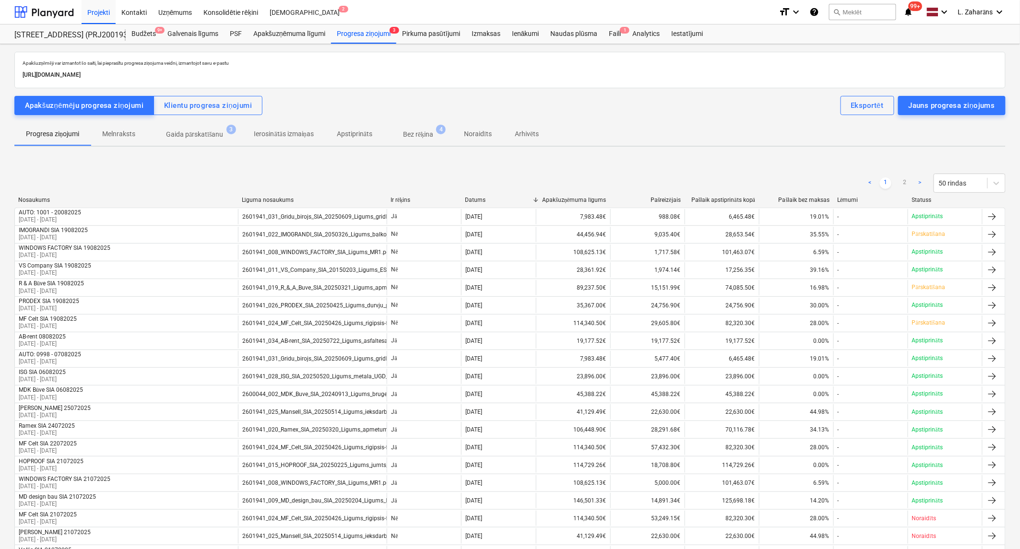
click at [200, 135] on p "Gaida pārskatīšanu" at bounding box center [195, 135] width 58 height 10
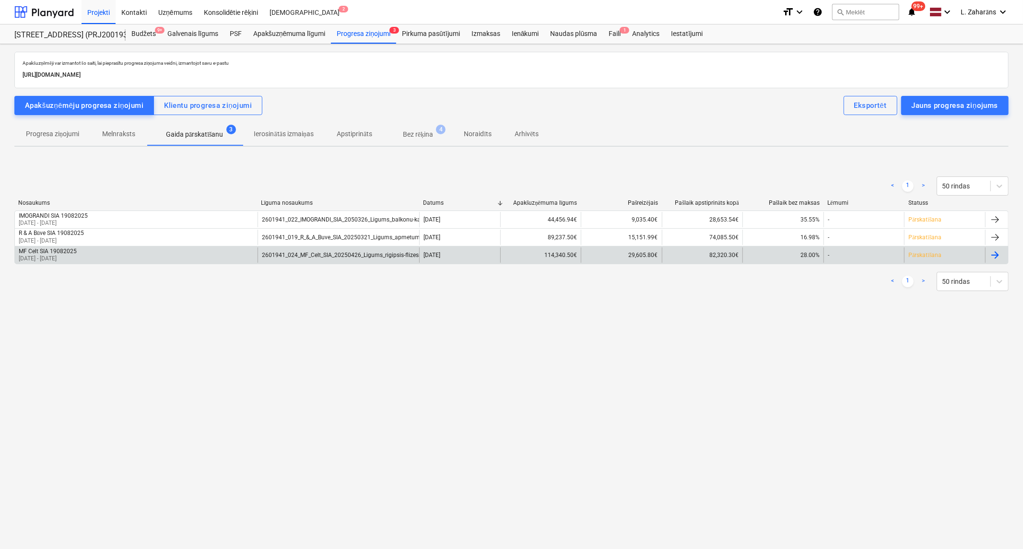
click at [130, 249] on div "MF Celt SIA 19082025 [DATE] - [DATE]" at bounding box center [136, 255] width 243 height 15
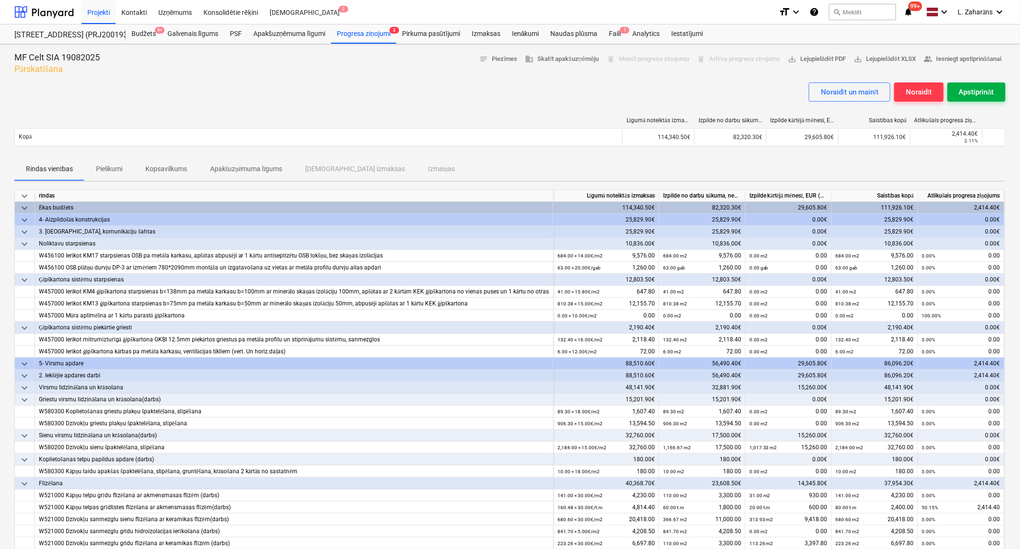
click at [956, 92] on button "Apstiprināt" at bounding box center [976, 92] width 58 height 19
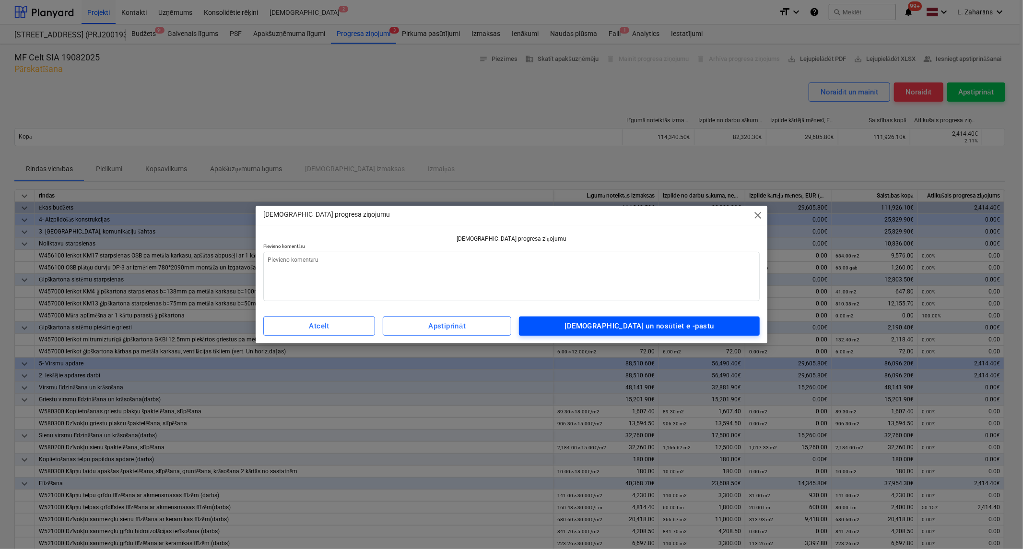
click at [732, 320] on span "[DEMOGRAPHIC_DATA] un nosūtiet e -pastu" at bounding box center [639, 326] width 219 height 12
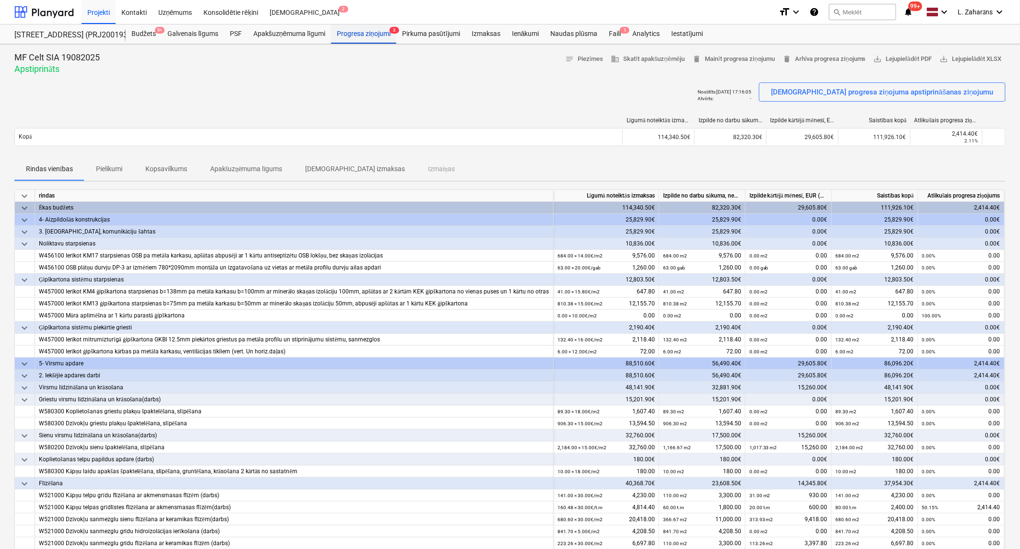
click at [382, 26] on div "Progresa ziņojumi 3" at bounding box center [363, 33] width 65 height 19
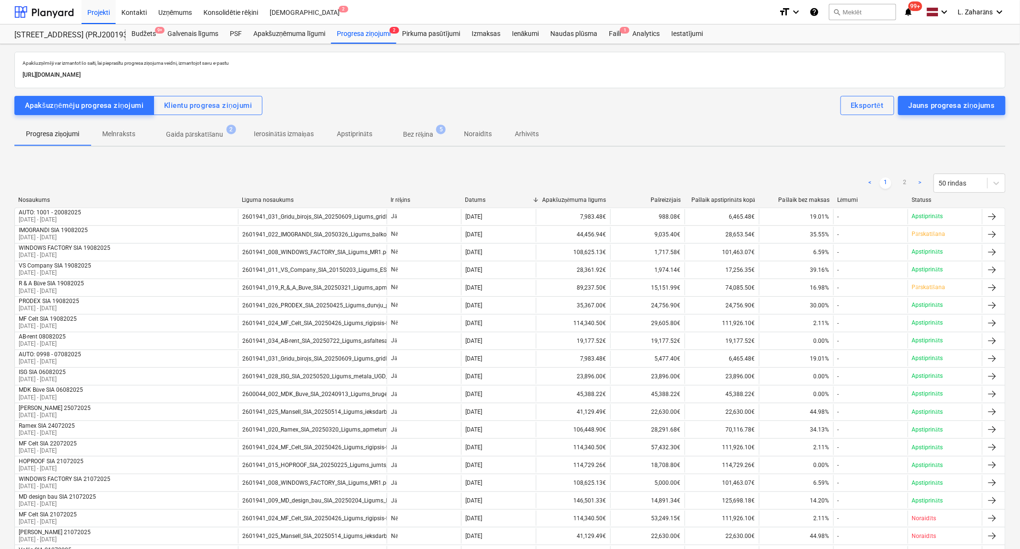
click at [203, 131] on p "Gaida pārskatīšanu" at bounding box center [195, 135] width 58 height 10
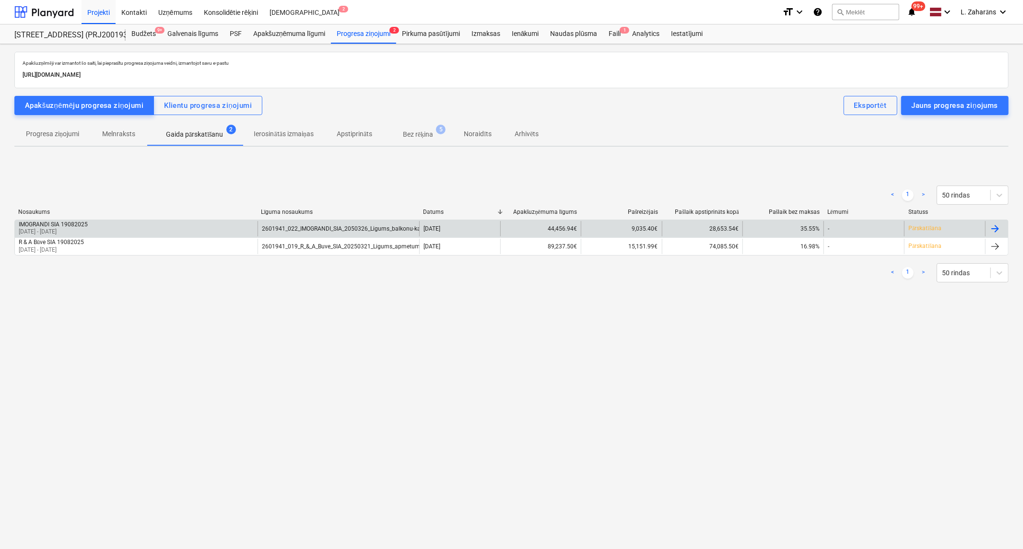
click at [140, 223] on div "IMOGRANDI SIA 19082025 [DATE] - [DATE]" at bounding box center [136, 228] width 243 height 15
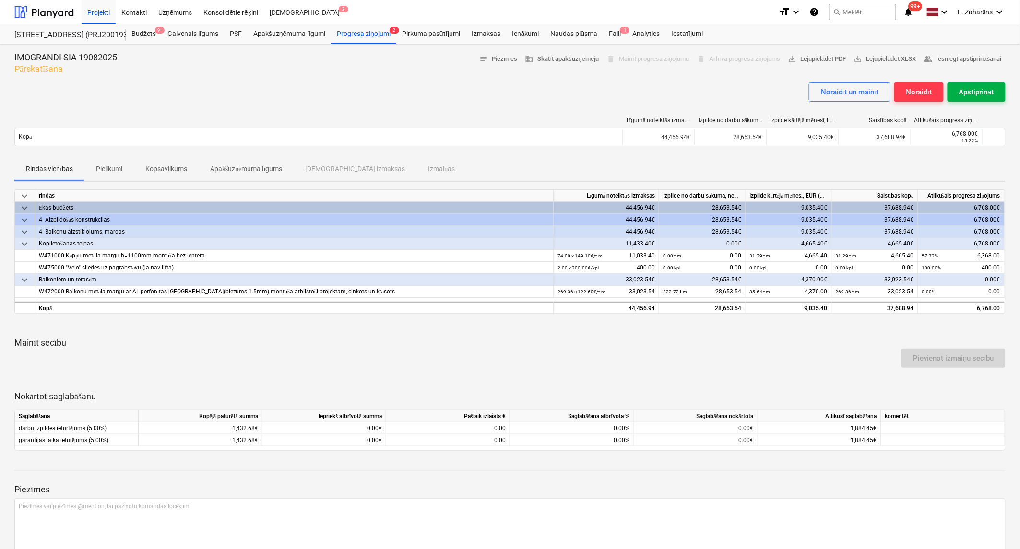
click at [961, 88] on div "Apstiprināt" at bounding box center [976, 92] width 35 height 12
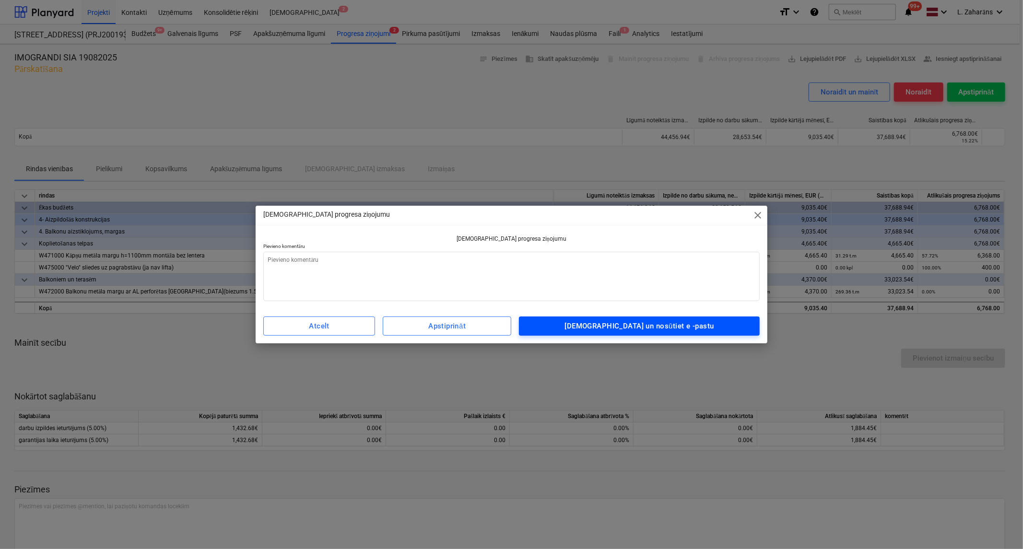
click at [646, 320] on div "[DEMOGRAPHIC_DATA] un nosūtiet e -pastu" at bounding box center [639, 326] width 149 height 12
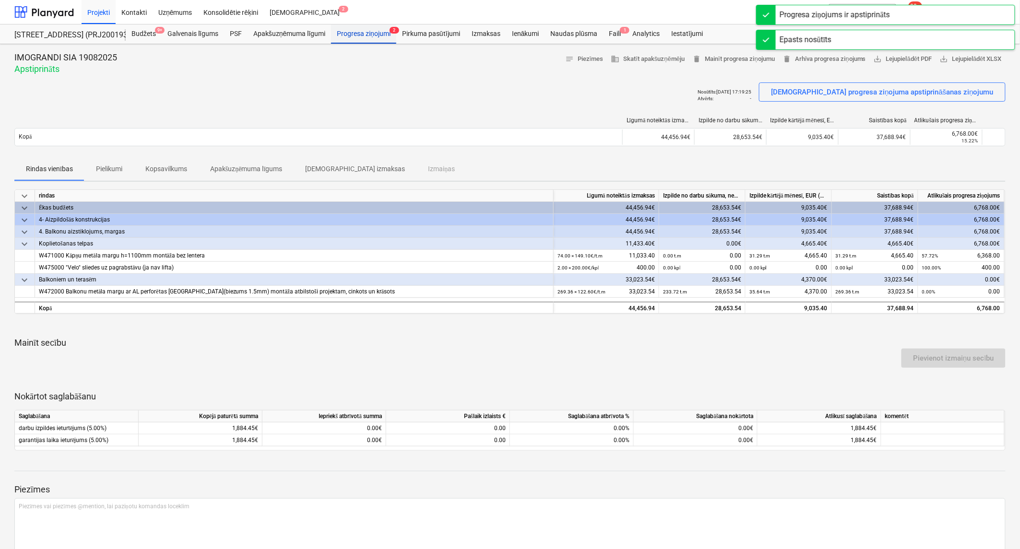
click at [363, 30] on div "Progresa ziņojumi 2" at bounding box center [363, 33] width 65 height 19
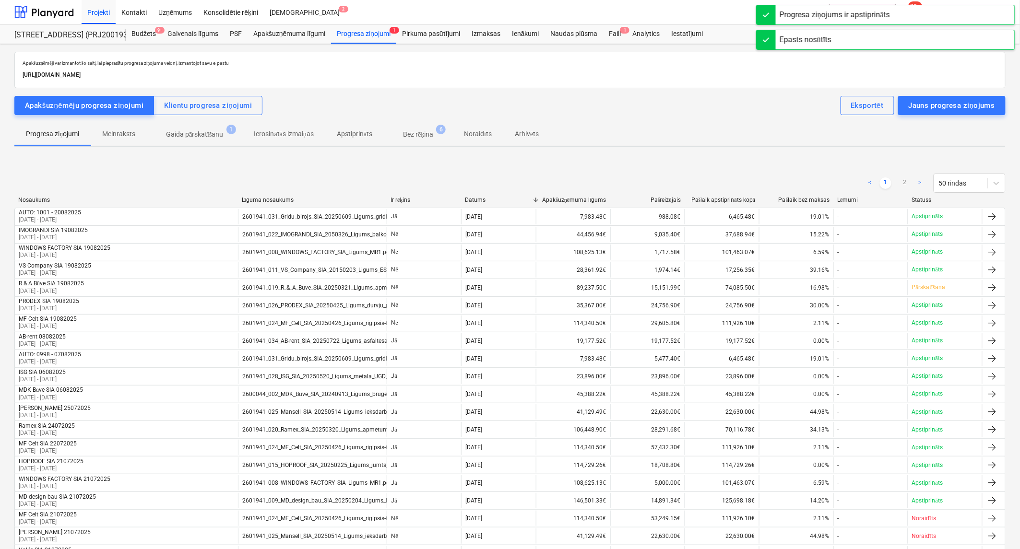
click at [185, 130] on p "Gaida pārskatīšanu" at bounding box center [195, 135] width 58 height 10
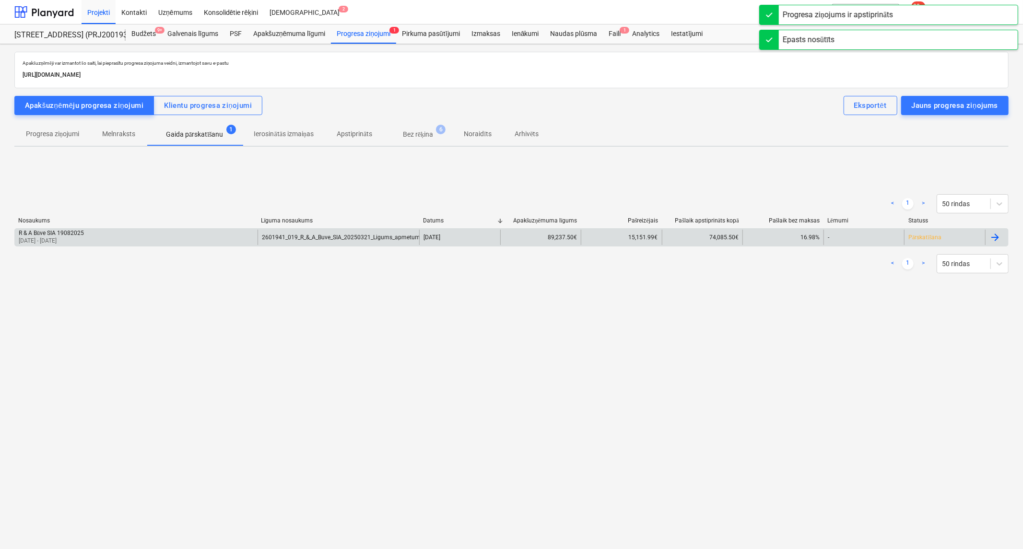
click at [129, 231] on div "R & A Būve SIA 19082025 [DATE] - [DATE]" at bounding box center [136, 237] width 243 height 15
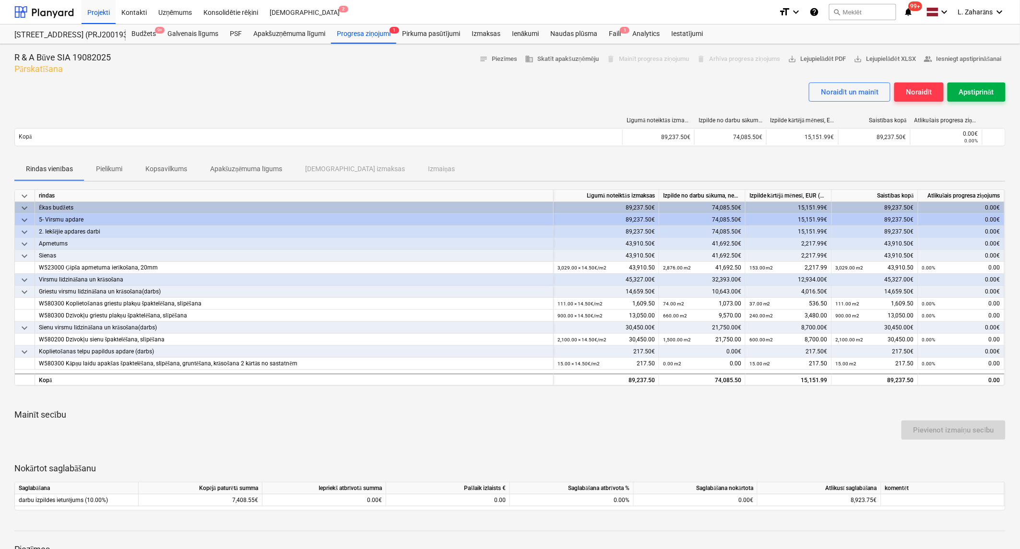
click at [968, 88] on div "Apstiprināt" at bounding box center [976, 92] width 35 height 12
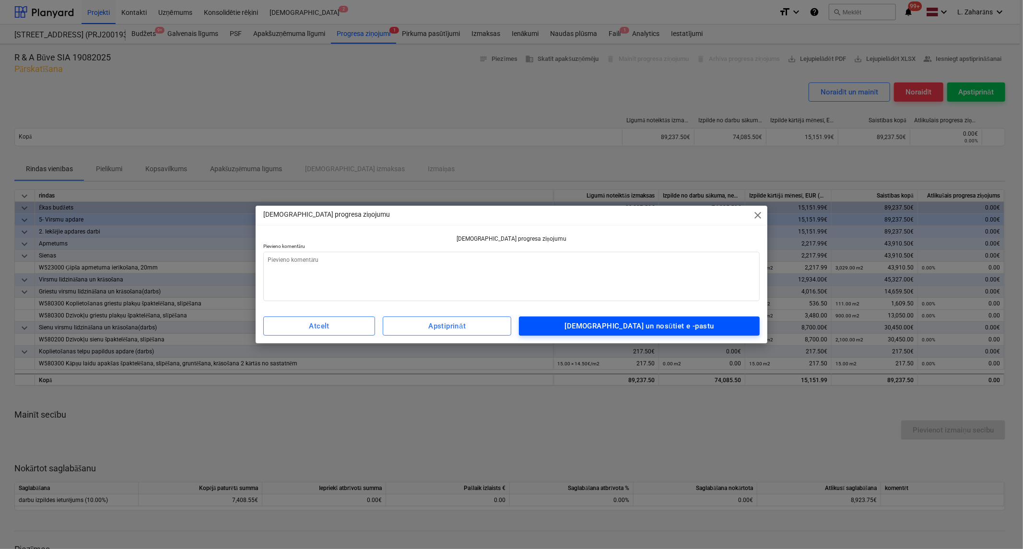
click at [598, 327] on div "[DEMOGRAPHIC_DATA] un nosūtiet e -pastu" at bounding box center [639, 326] width 149 height 12
type textarea "x"
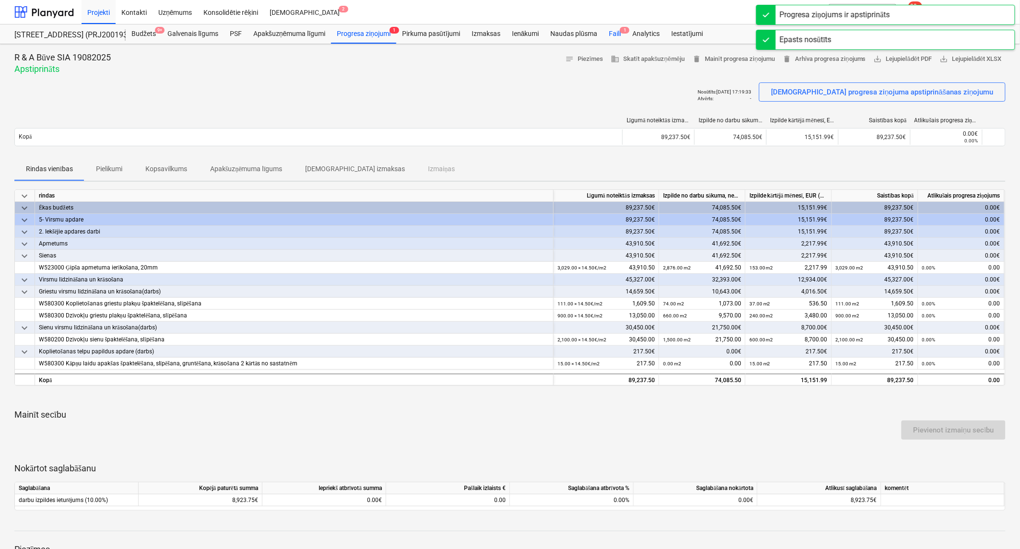
click at [614, 29] on div "Faili 1" at bounding box center [615, 33] width 24 height 19
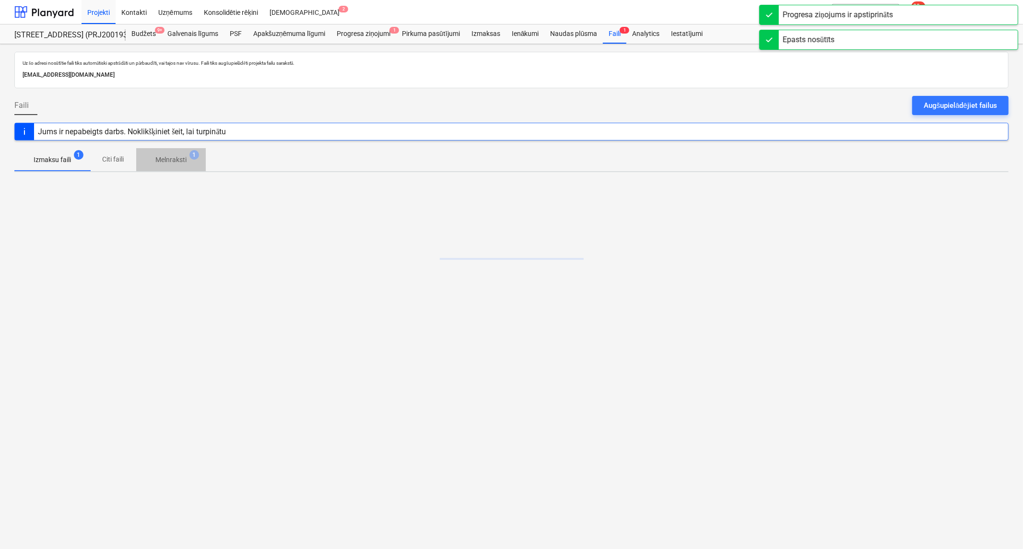
click at [164, 159] on p "Melnraksti" at bounding box center [170, 160] width 31 height 10
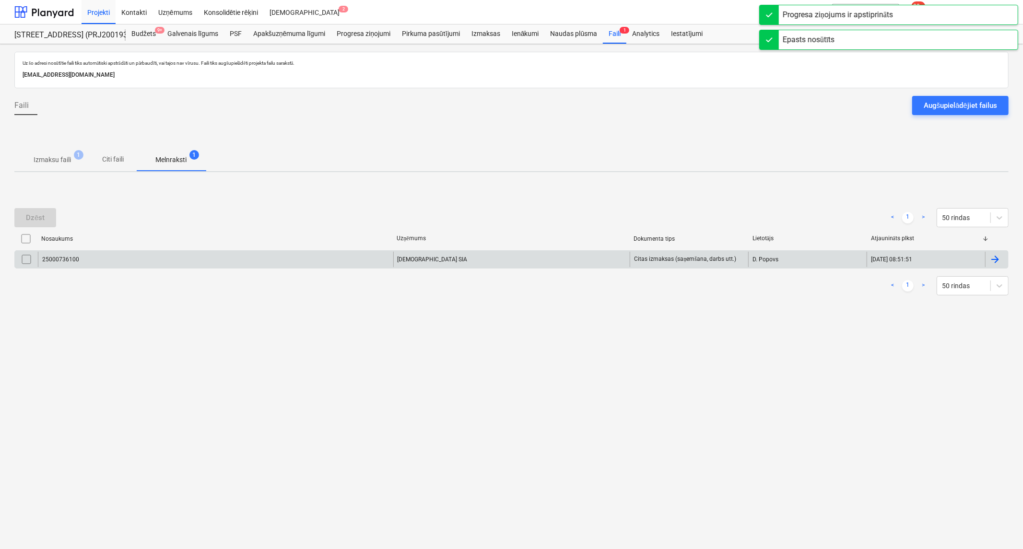
click at [152, 261] on div "25000736100" at bounding box center [215, 259] width 355 height 15
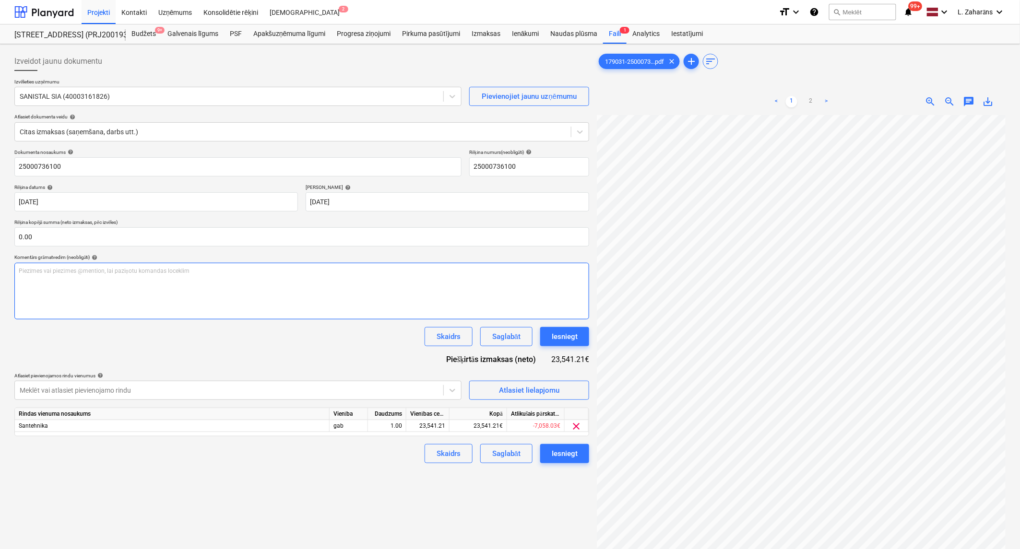
scroll to position [89, 0]
click at [986, 101] on span "save_alt" at bounding box center [989, 102] width 12 height 12
click at [59, 12] on div at bounding box center [43, 12] width 59 height 24
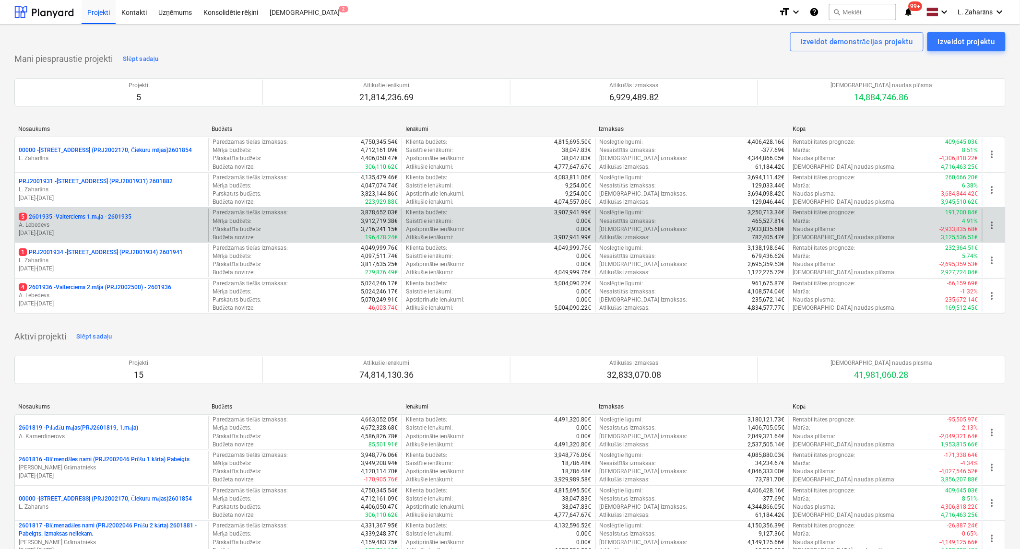
click at [77, 213] on p "5 2601935 - Valterciems 1.māja - 2601935" at bounding box center [75, 217] width 113 height 8
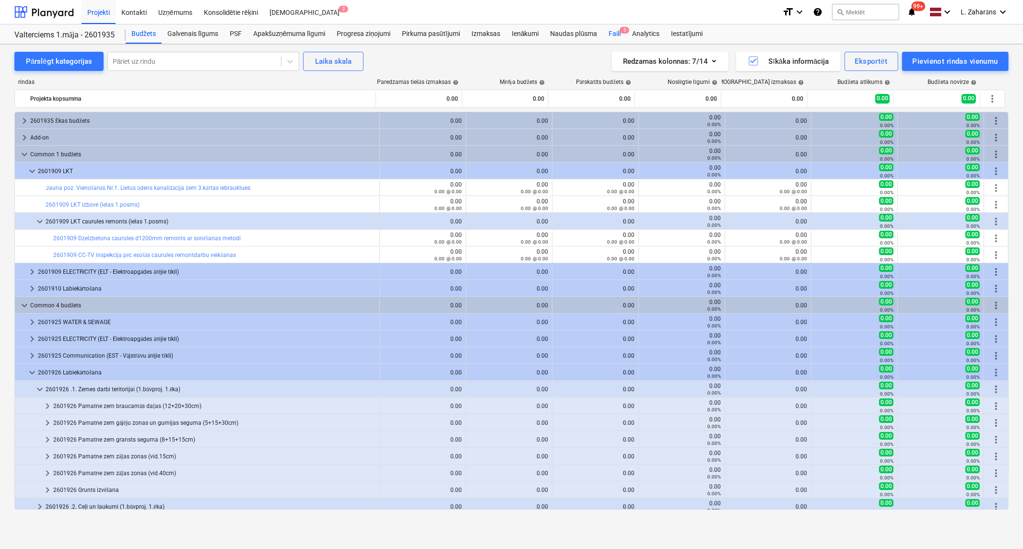
click at [614, 30] on div "Faili 5" at bounding box center [615, 33] width 24 height 19
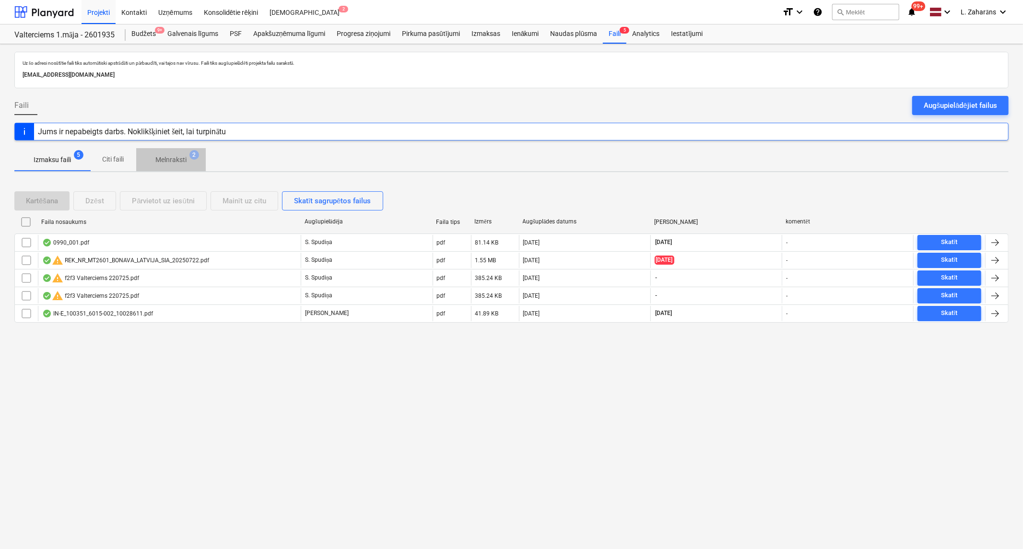
click at [167, 157] on p "Melnraksti" at bounding box center [170, 160] width 31 height 10
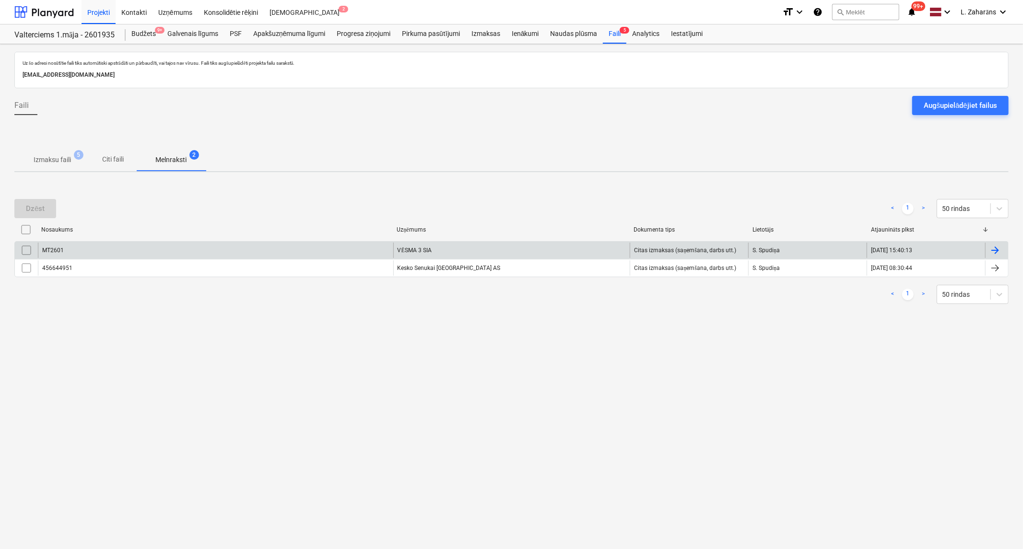
click at [175, 244] on div "MT2601" at bounding box center [215, 250] width 355 height 15
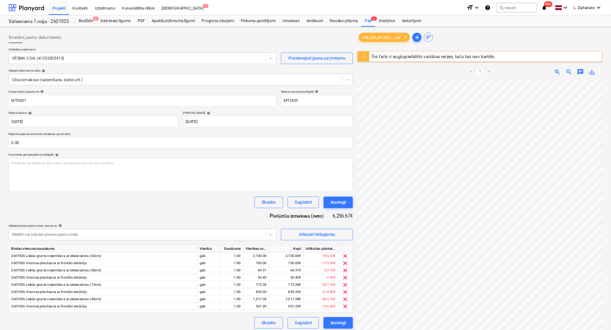
scroll to position [90, 12]
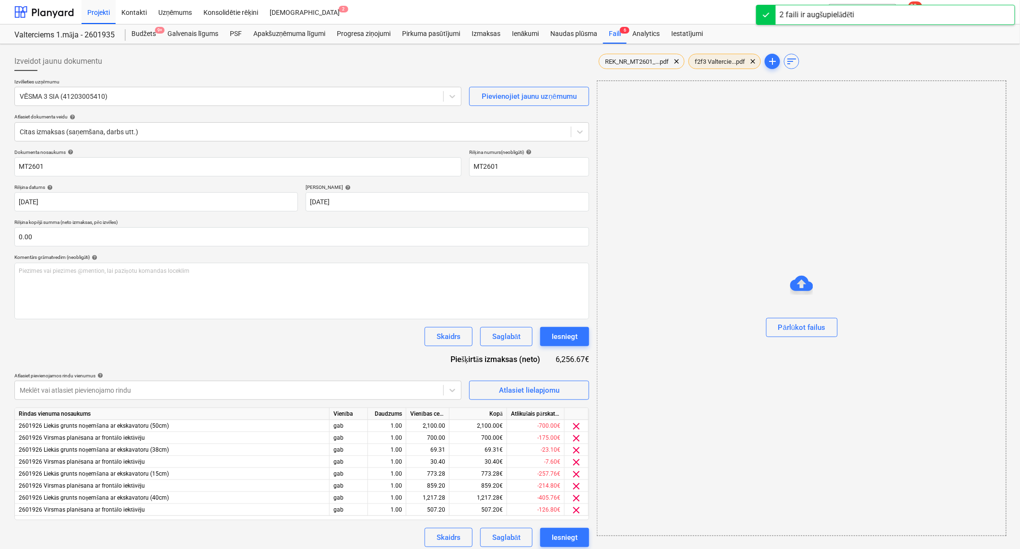
click at [709, 60] on span "f2f3 Valtercie...pdf" at bounding box center [720, 61] width 62 height 7
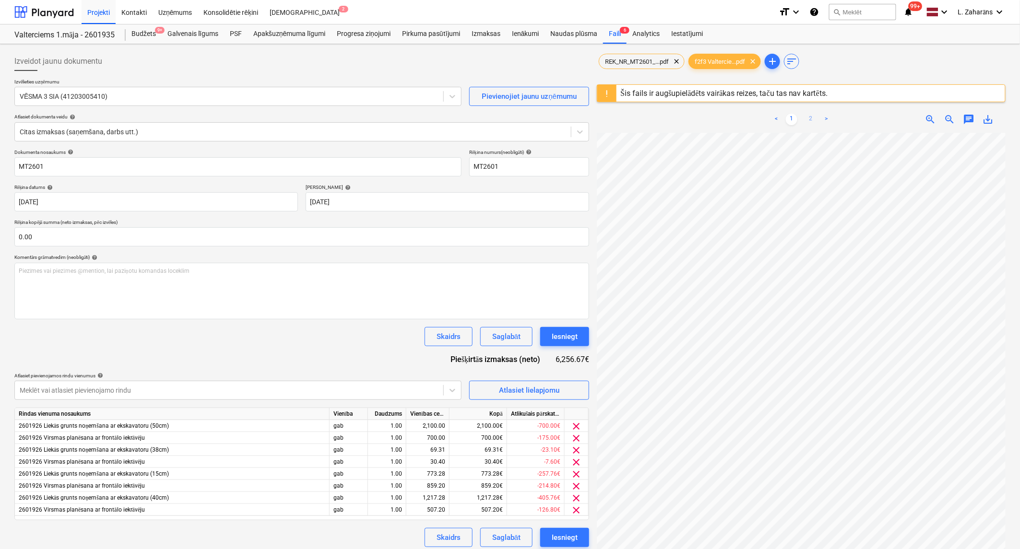
click at [809, 118] on link "2" at bounding box center [811, 120] width 12 height 12
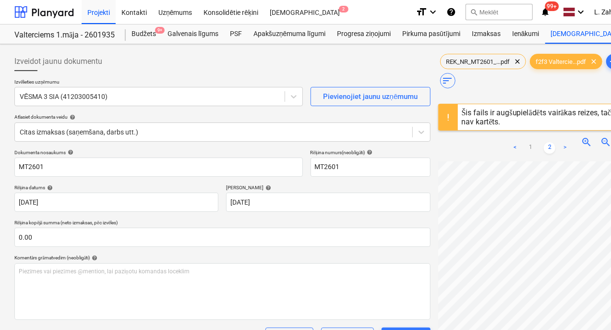
click at [600, 136] on span "zoom_out" at bounding box center [606, 142] width 12 height 12
click at [580, 136] on span "zoom_in" at bounding box center [586, 142] width 12 height 12
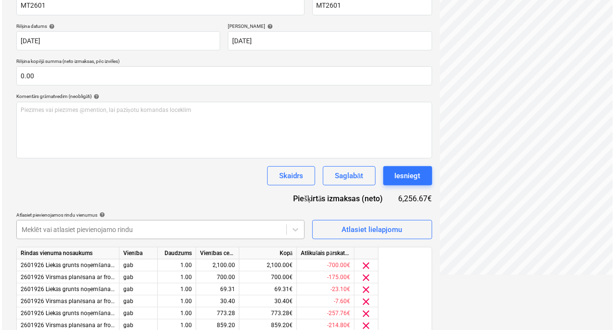
scroll to position [225, 0]
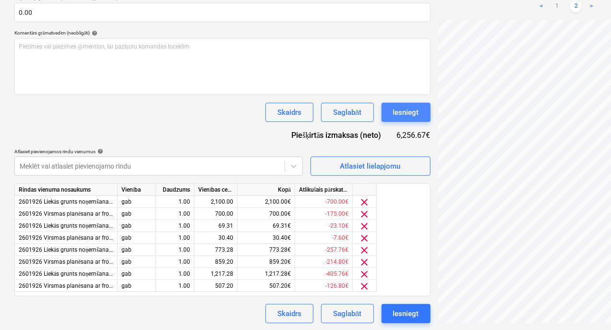
click at [393, 108] on div "Iesniegt" at bounding box center [406, 112] width 26 height 12
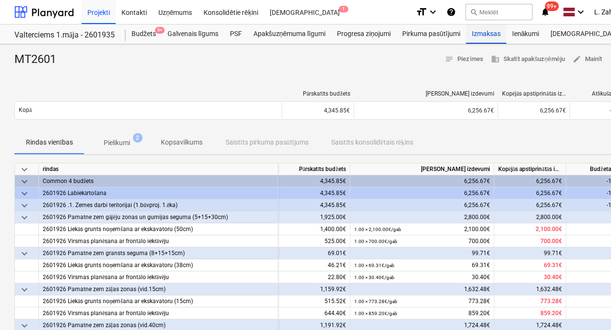
drag, startPoint x: 483, startPoint y: 33, endPoint x: 494, endPoint y: 36, distance: 12.0
click at [483, 33] on div "Izmaksas" at bounding box center [486, 33] width 40 height 19
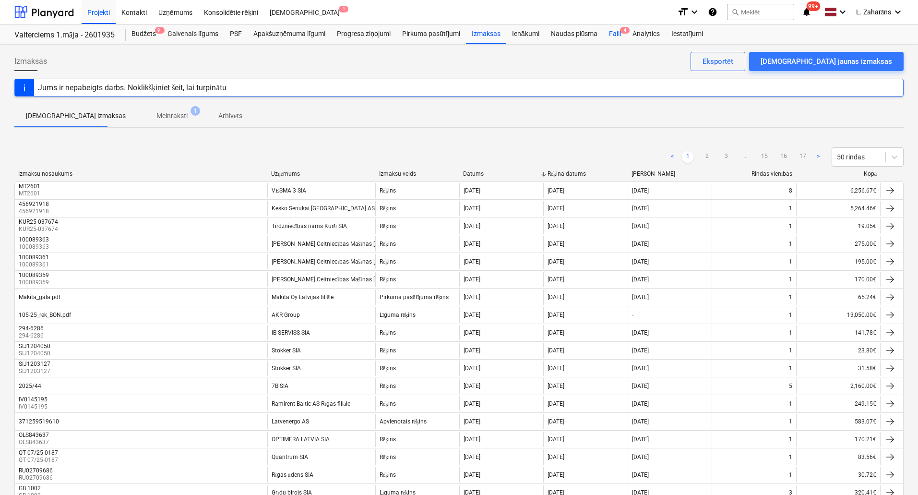
click at [616, 31] on div "Faili 4" at bounding box center [615, 33] width 24 height 19
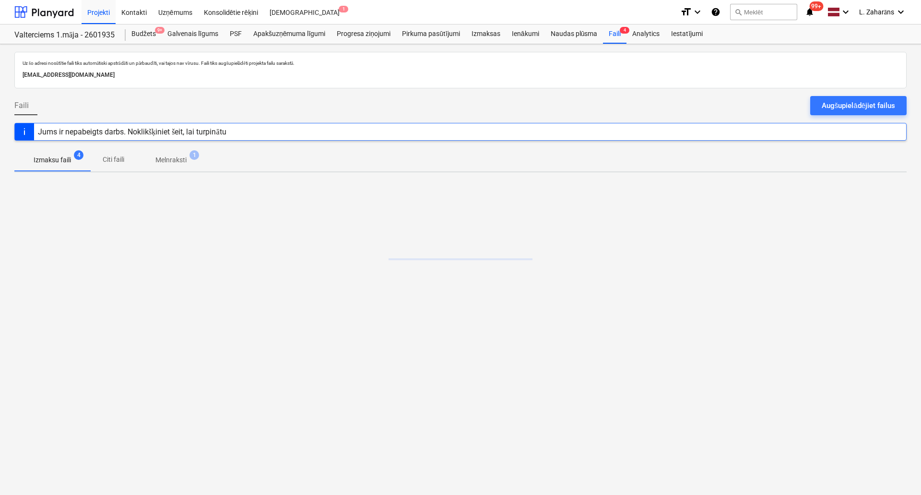
click at [178, 160] on p "Melnraksti" at bounding box center [170, 160] width 31 height 10
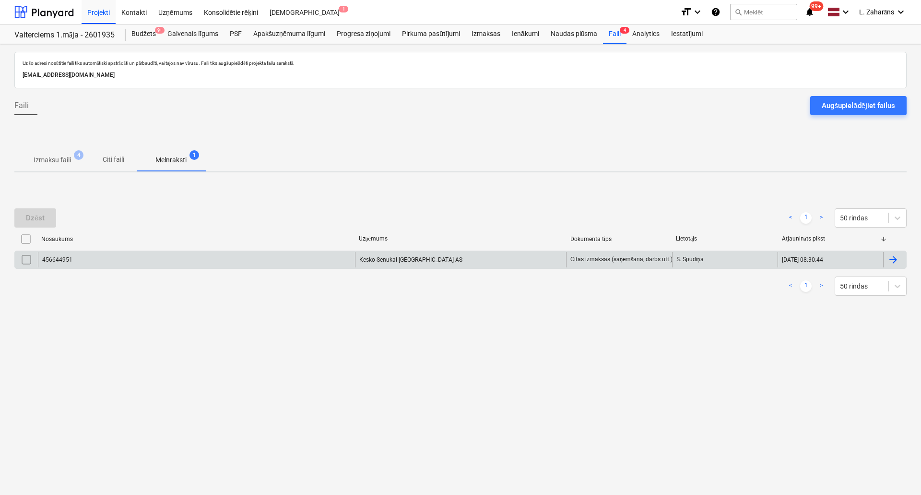
click at [122, 262] on div "456644951" at bounding box center [196, 259] width 317 height 15
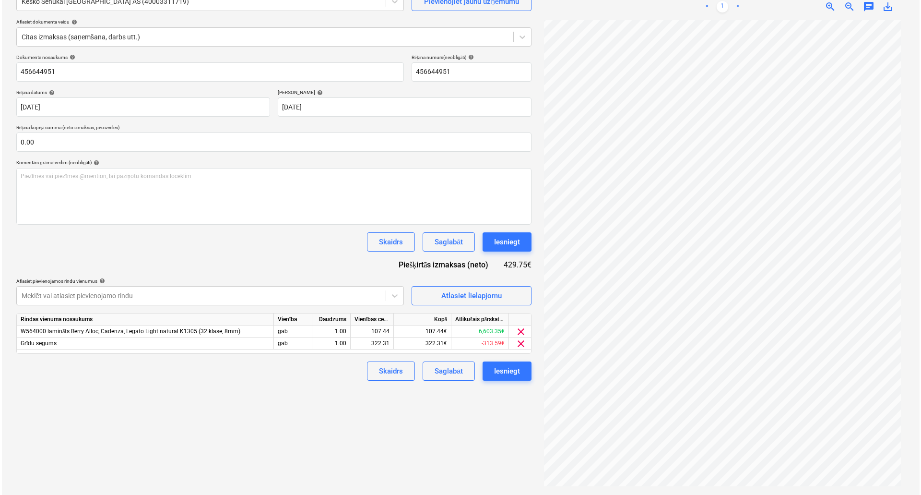
scroll to position [96, 0]
click at [507, 265] on div "429.75€" at bounding box center [516, 263] width 28 height 11
copy div "429.75"
click at [379, 327] on div "107.44" at bounding box center [370, 330] width 35 height 12
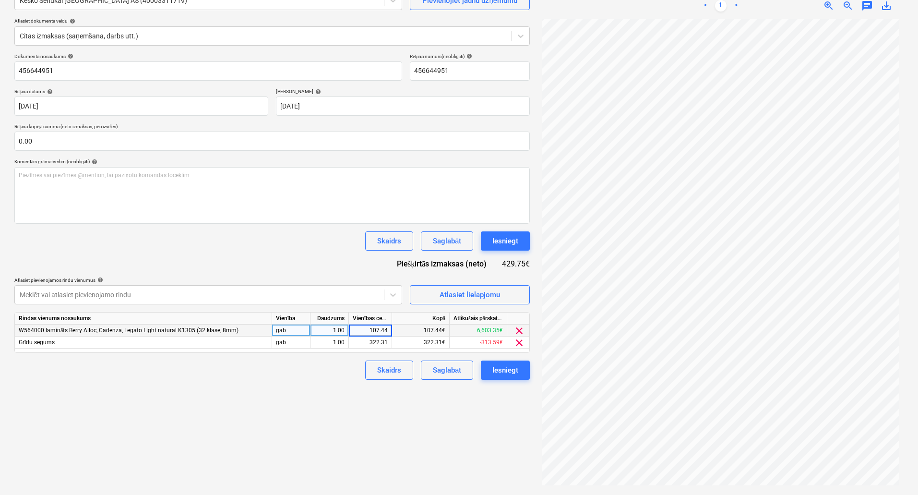
click at [379, 327] on input "107.44" at bounding box center [370, 330] width 43 height 12
type input "429.75"
click at [518, 341] on span "clear" at bounding box center [519, 343] width 12 height 12
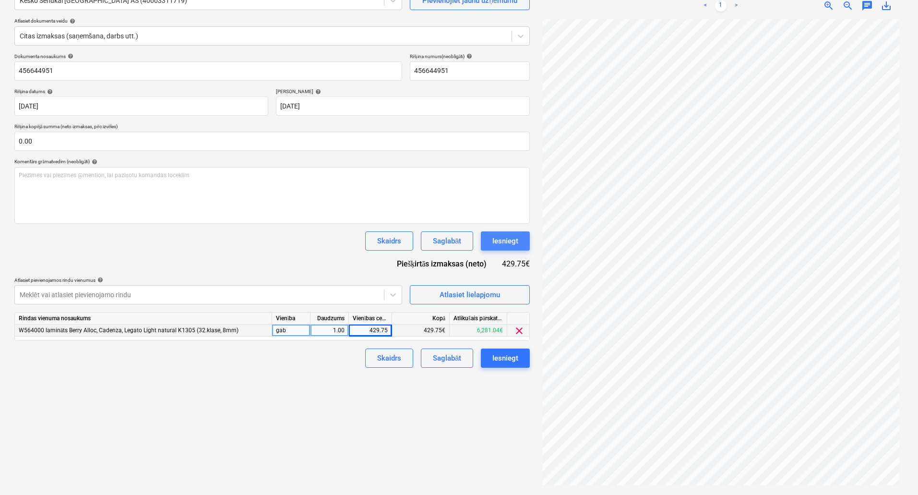
click at [490, 237] on button "Iesniegt" at bounding box center [505, 240] width 49 height 19
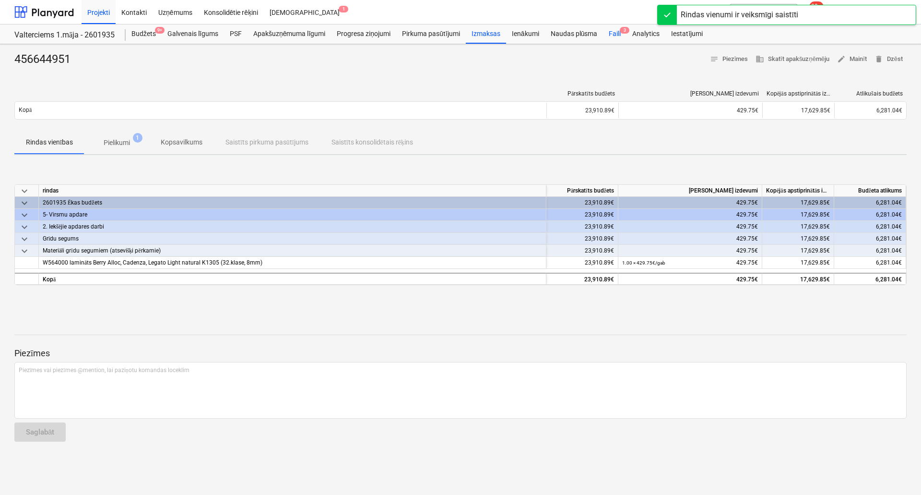
click at [609, 35] on div "Faili 3" at bounding box center [615, 33] width 24 height 19
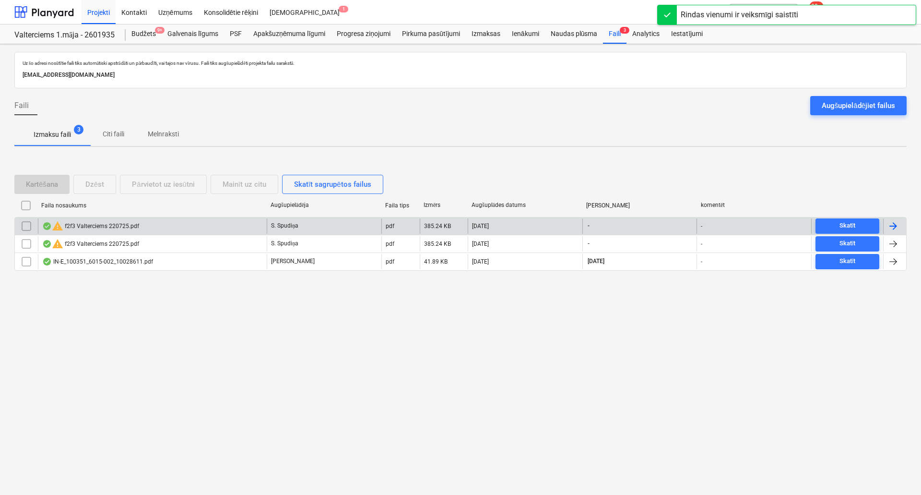
click at [109, 226] on div "warning f2f3 Valterciems 220725.pdf" at bounding box center [90, 226] width 97 height 12
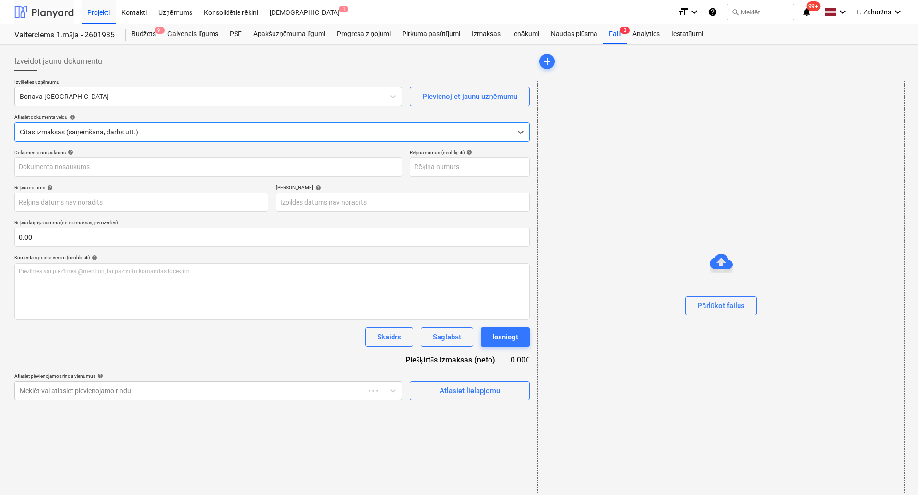
type input "0"
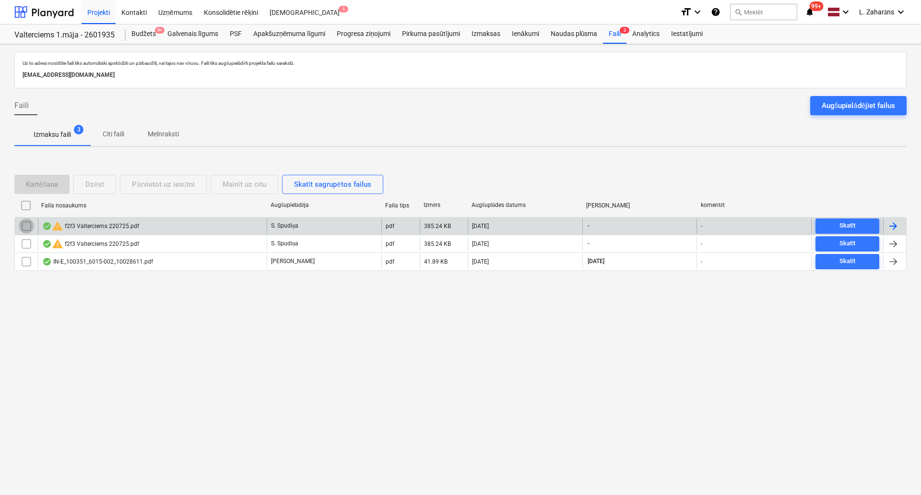
click at [24, 225] on input "checkbox" at bounding box center [26, 225] width 15 height 15
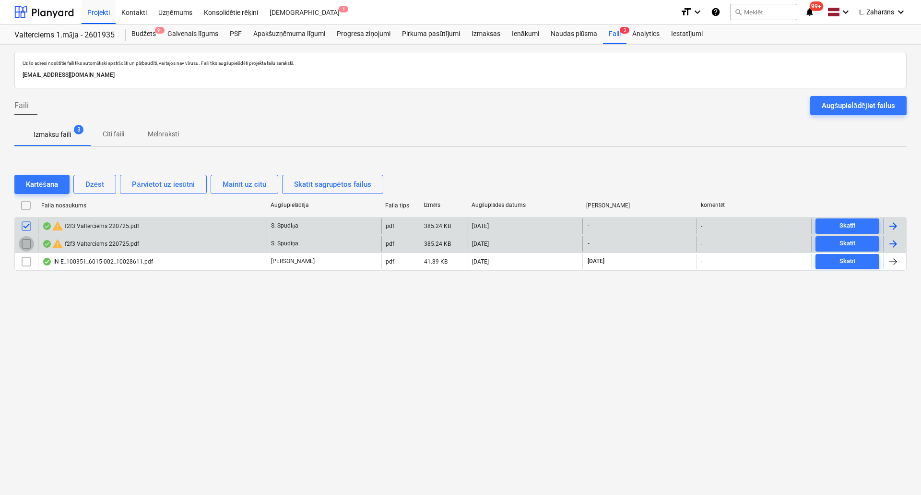
click at [24, 243] on input "checkbox" at bounding box center [26, 243] width 15 height 15
click at [87, 187] on div "Dzēst" at bounding box center [94, 184] width 19 height 12
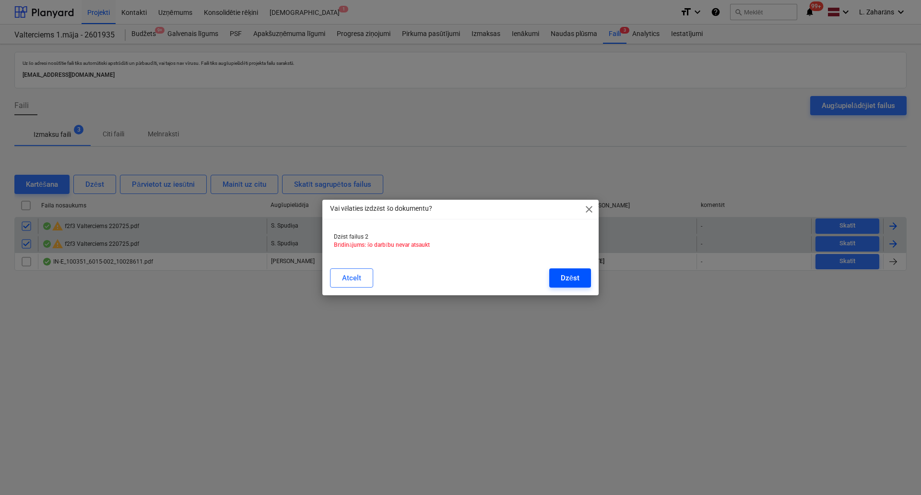
click at [571, 277] on div "Dzēst" at bounding box center [570, 278] width 19 height 12
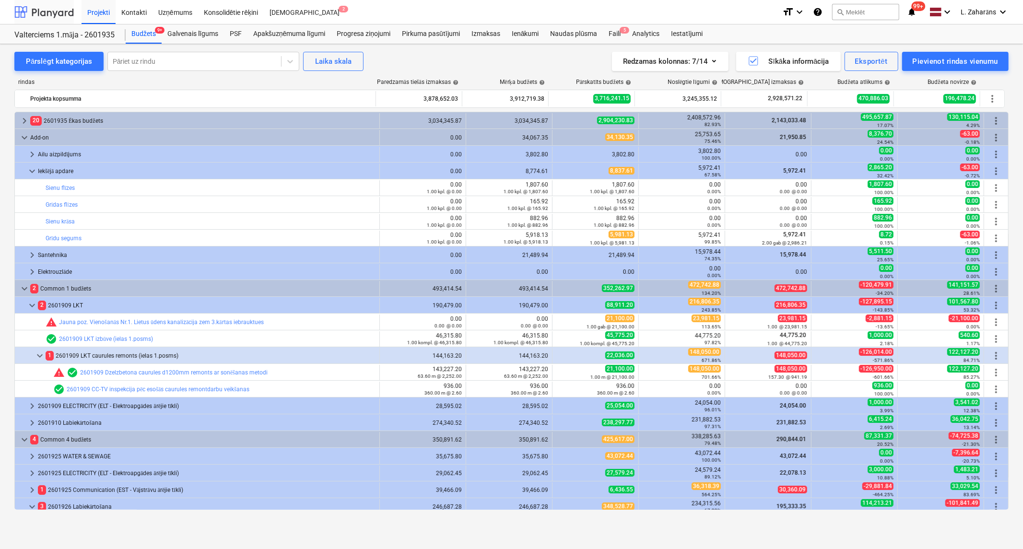
click at [58, 13] on div at bounding box center [43, 12] width 59 height 24
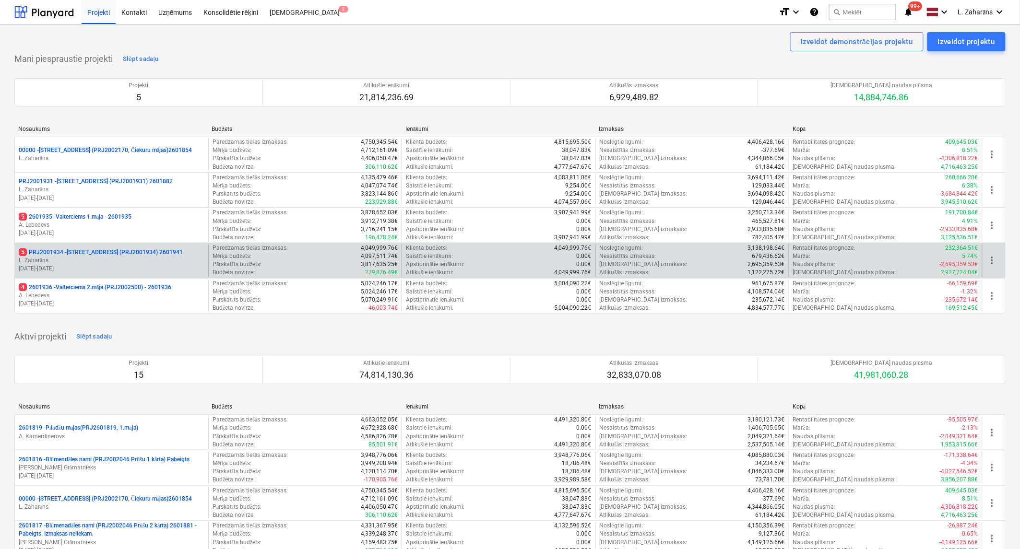
click at [86, 251] on p "5 PRJ2001934 - Mazā Robežu iela 1 (PRJ2001934) 2601941" at bounding box center [101, 253] width 164 height 8
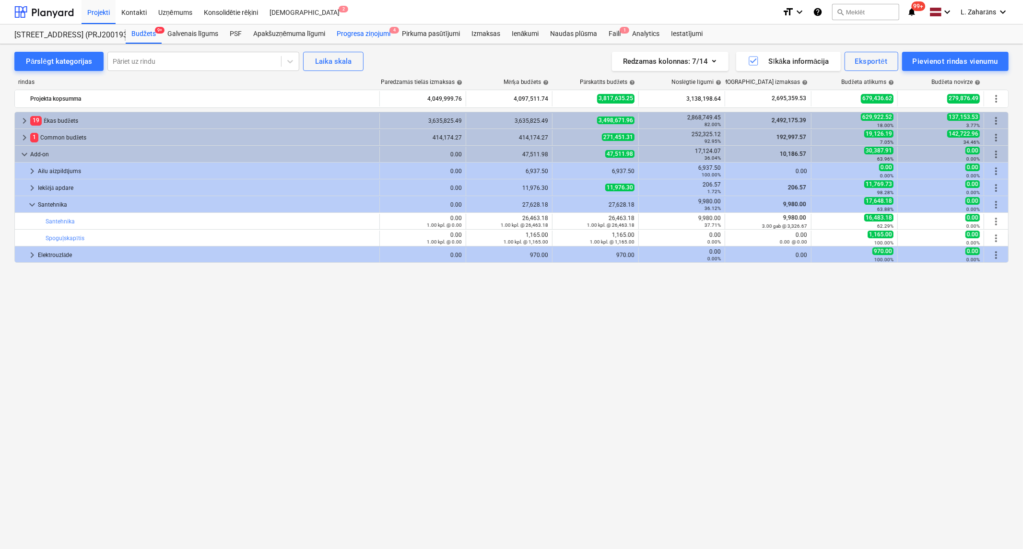
click at [346, 33] on div "Progresa ziņojumi 4" at bounding box center [363, 33] width 65 height 19
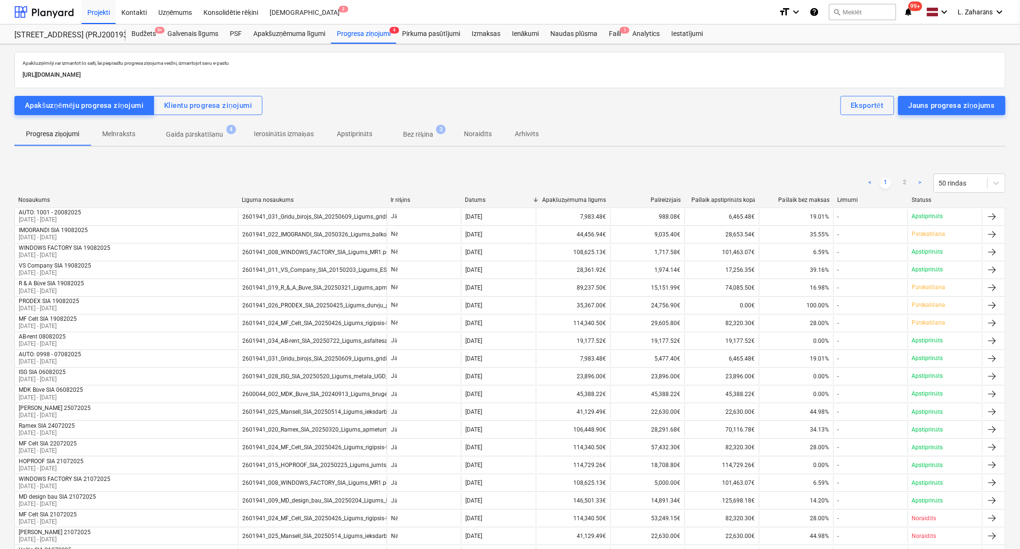
click at [204, 130] on p "Gaida pārskatīšanu" at bounding box center [195, 135] width 58 height 10
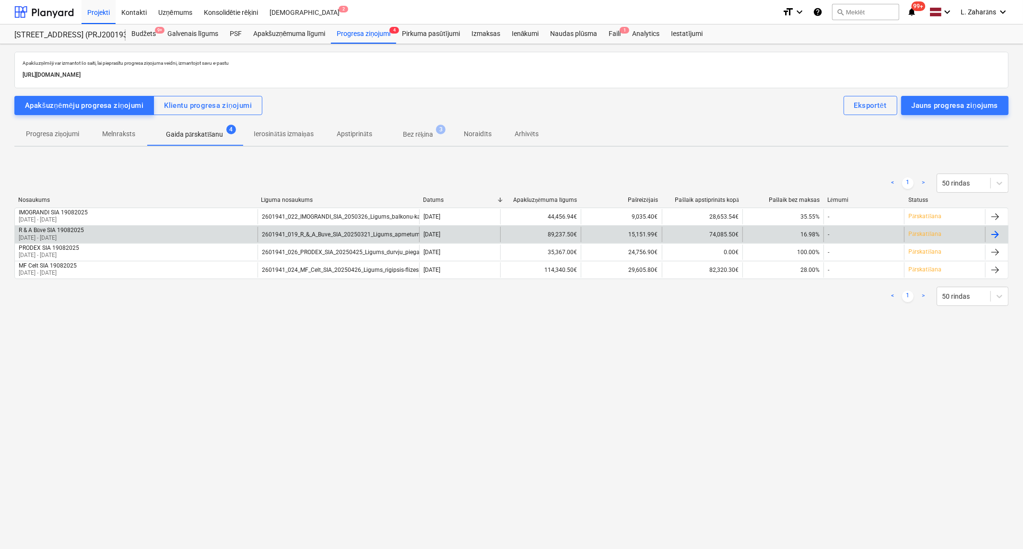
click at [77, 228] on div "R & A Būve SIA 19082025" at bounding box center [51, 230] width 65 height 7
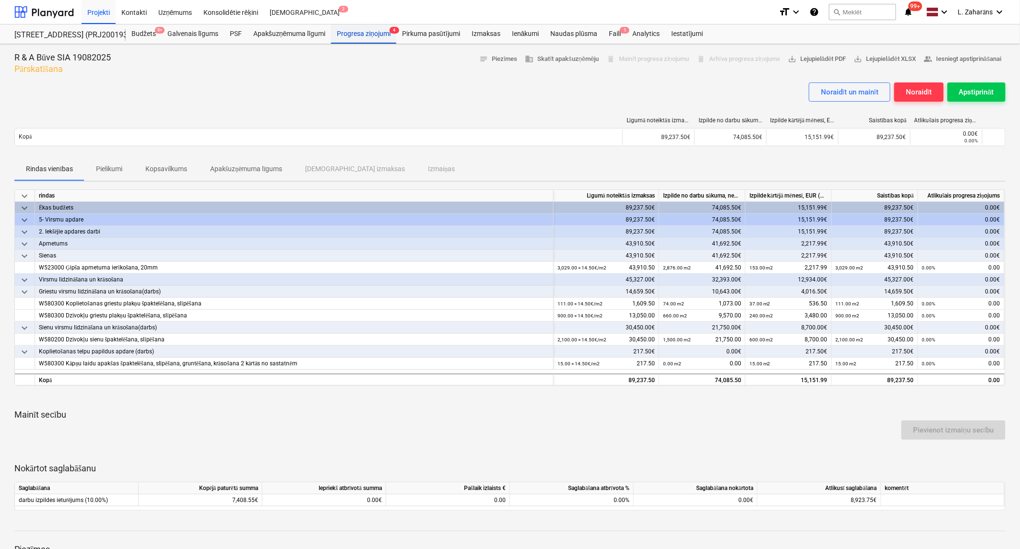
click at [369, 34] on div "Progresa ziņojumi 4" at bounding box center [363, 33] width 65 height 19
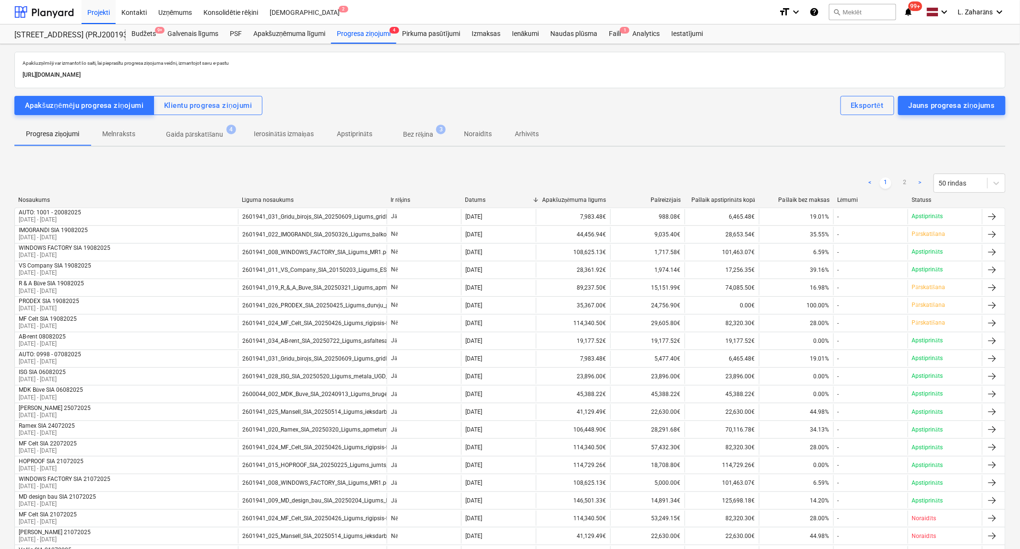
click at [193, 133] on p "Gaida pārskatīšanu" at bounding box center [195, 135] width 58 height 10
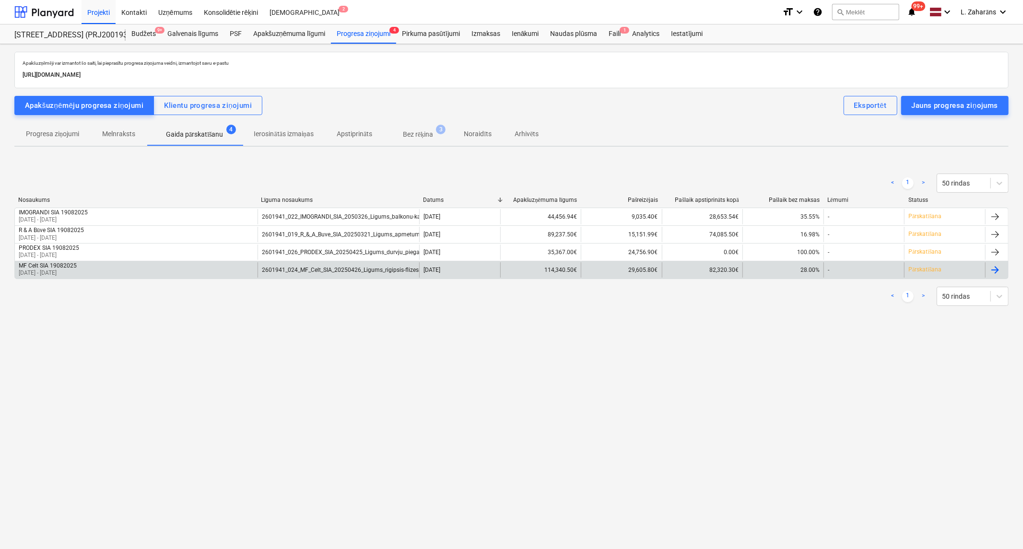
click at [101, 266] on div "MF Celt SIA 19082025 [DATE] - [DATE]" at bounding box center [136, 269] width 243 height 15
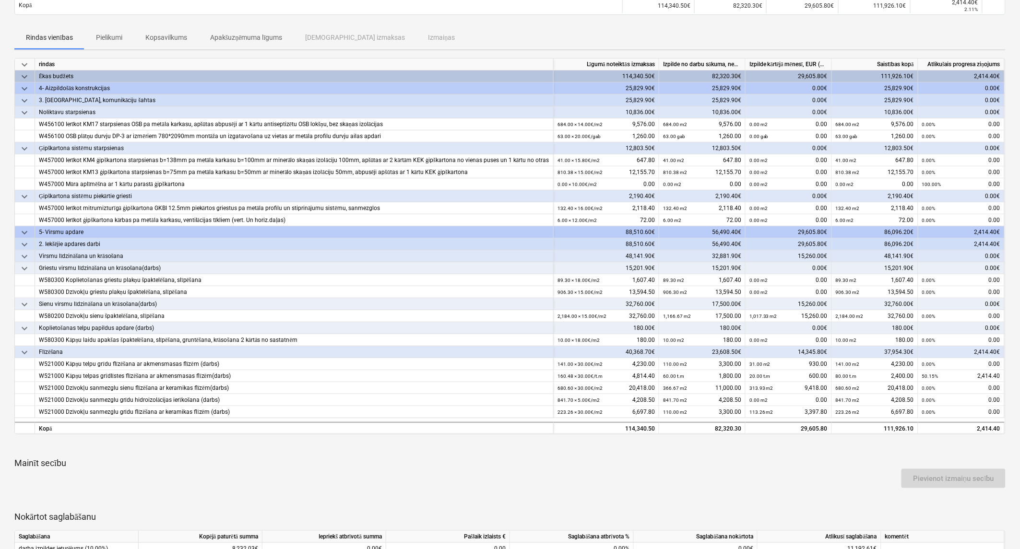
scroll to position [160, 0]
